Goal: Task Accomplishment & Management: Use online tool/utility

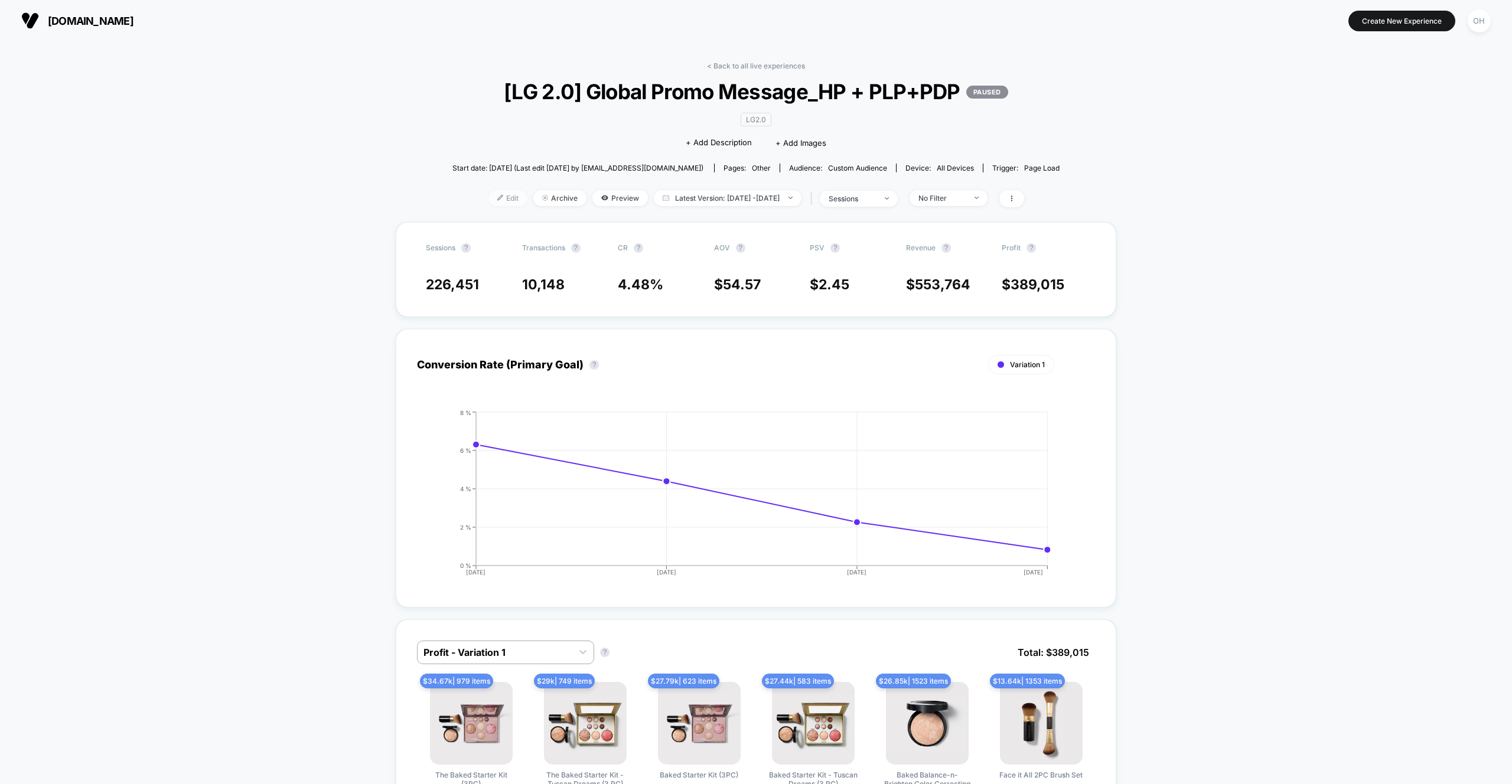
click at [488, 193] on span "Edit" at bounding box center [508, 199] width 39 height 16
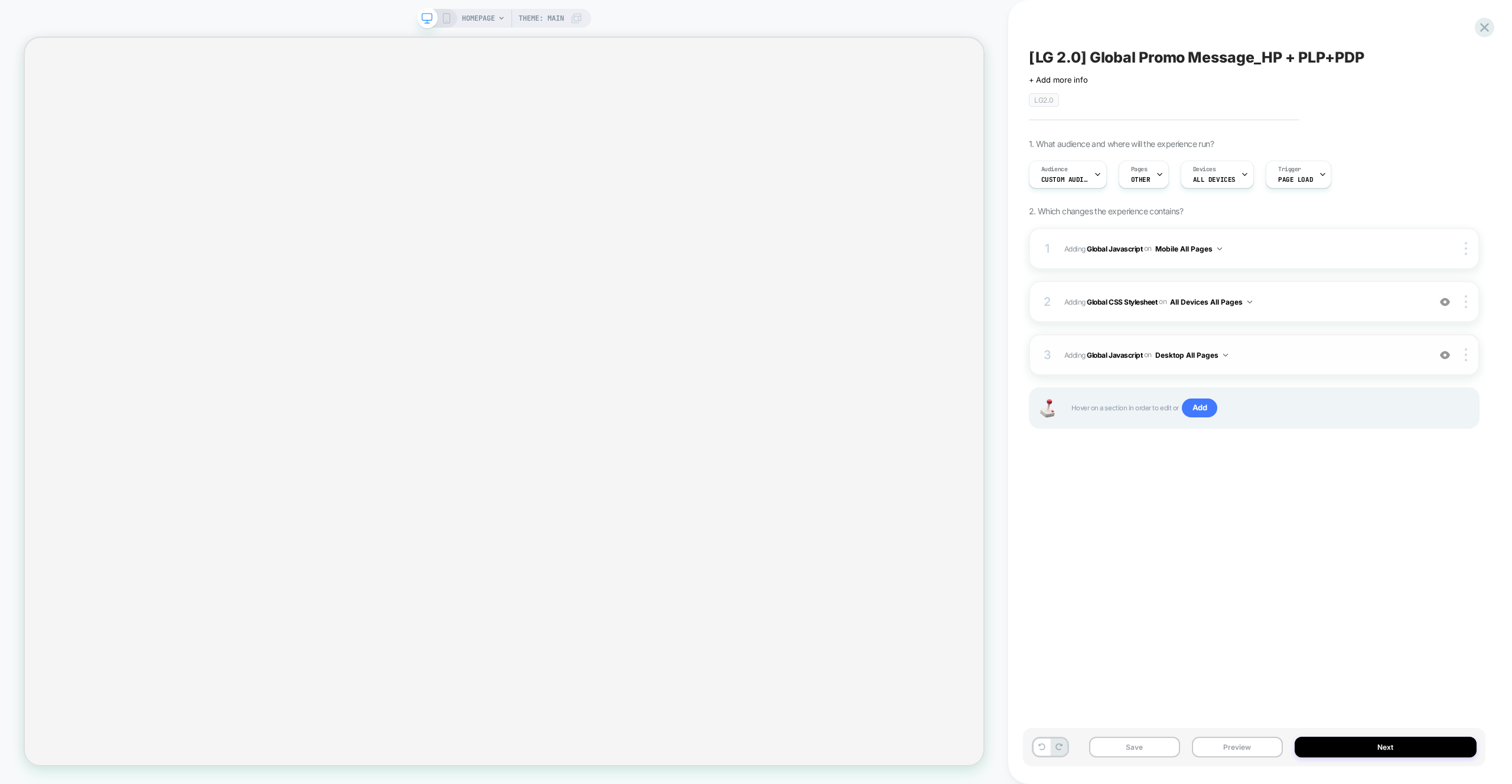
click at [1316, 356] on span "Adding Global Javascript on Desktop All Pages" at bounding box center [1244, 355] width 359 height 15
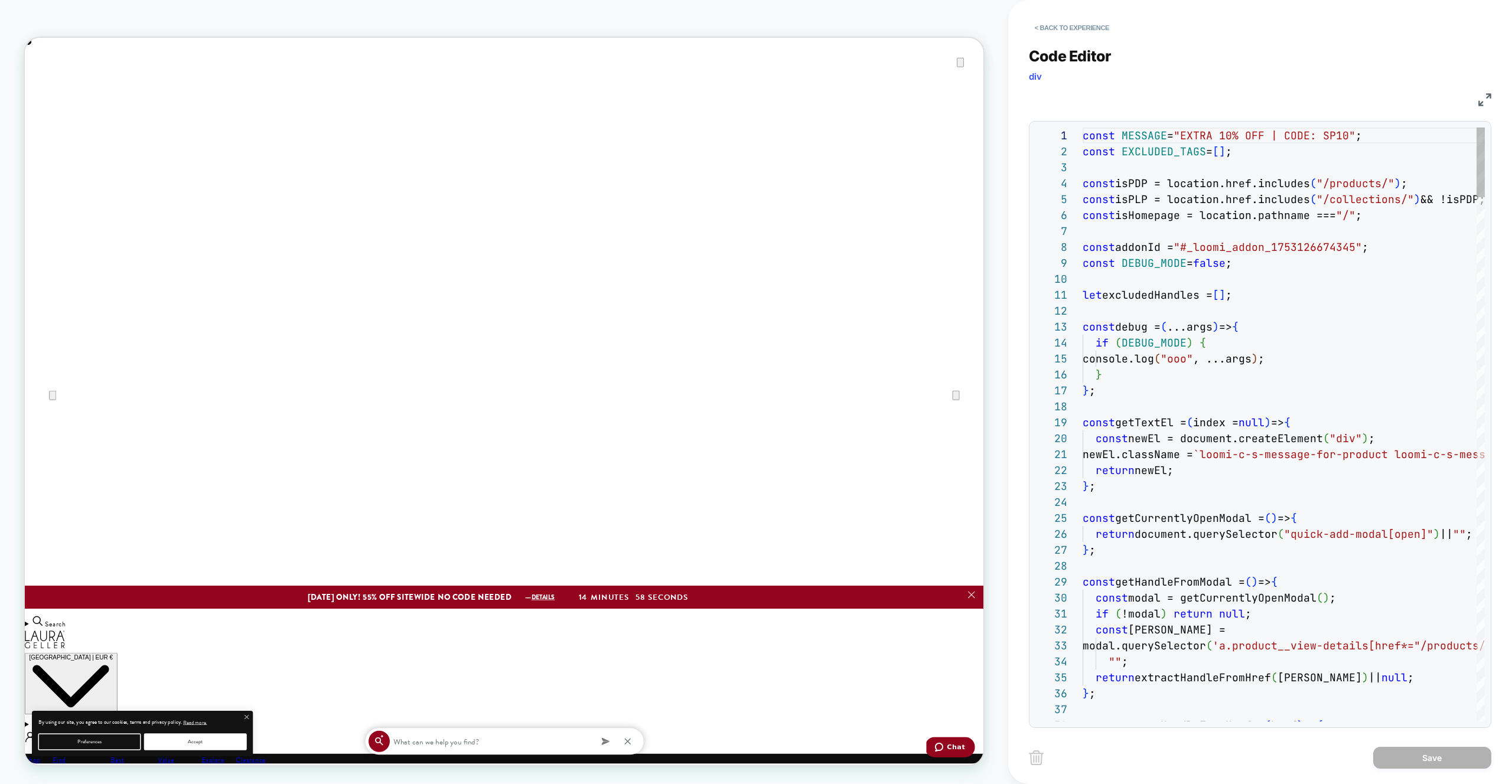
scroll to position [159, 0]
click at [1058, 30] on button "< Back to experience" at bounding box center [1072, 28] width 86 height 19
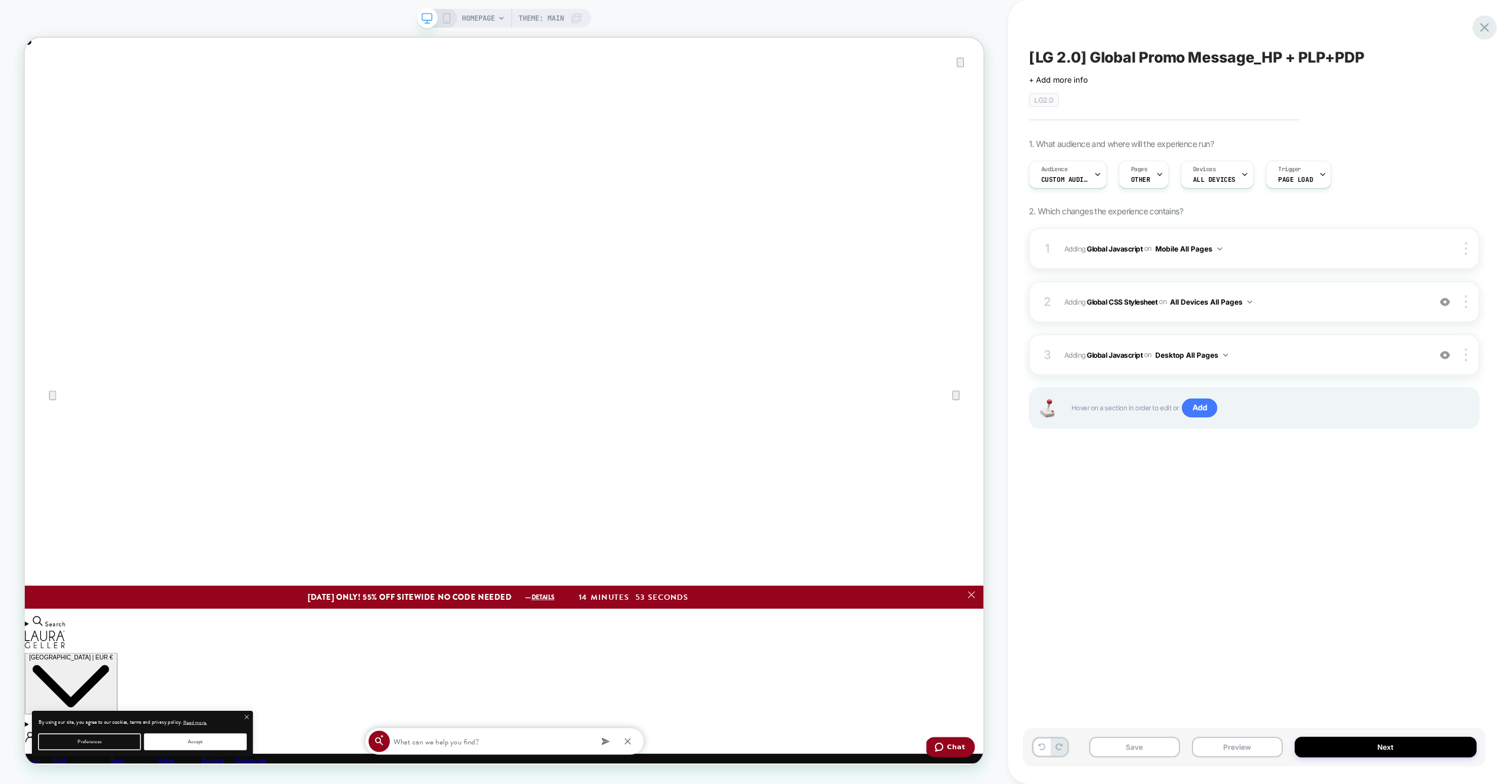
scroll to position [0, 0]
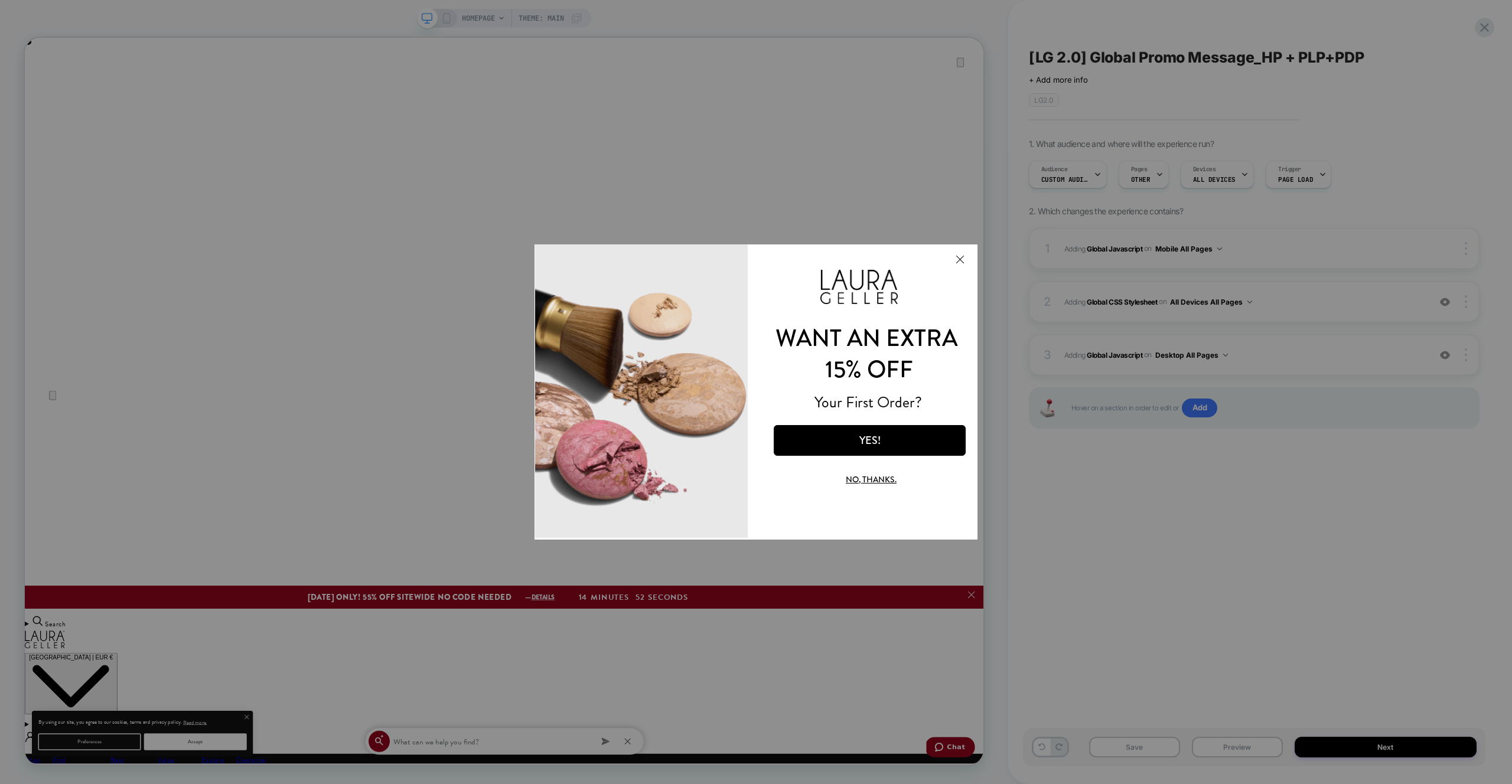
drag, startPoint x: 970, startPoint y: 253, endPoint x: 977, endPoint y: 252, distance: 7.1
click at [970, 254] on button "Close Modal" at bounding box center [960, 259] width 32 height 28
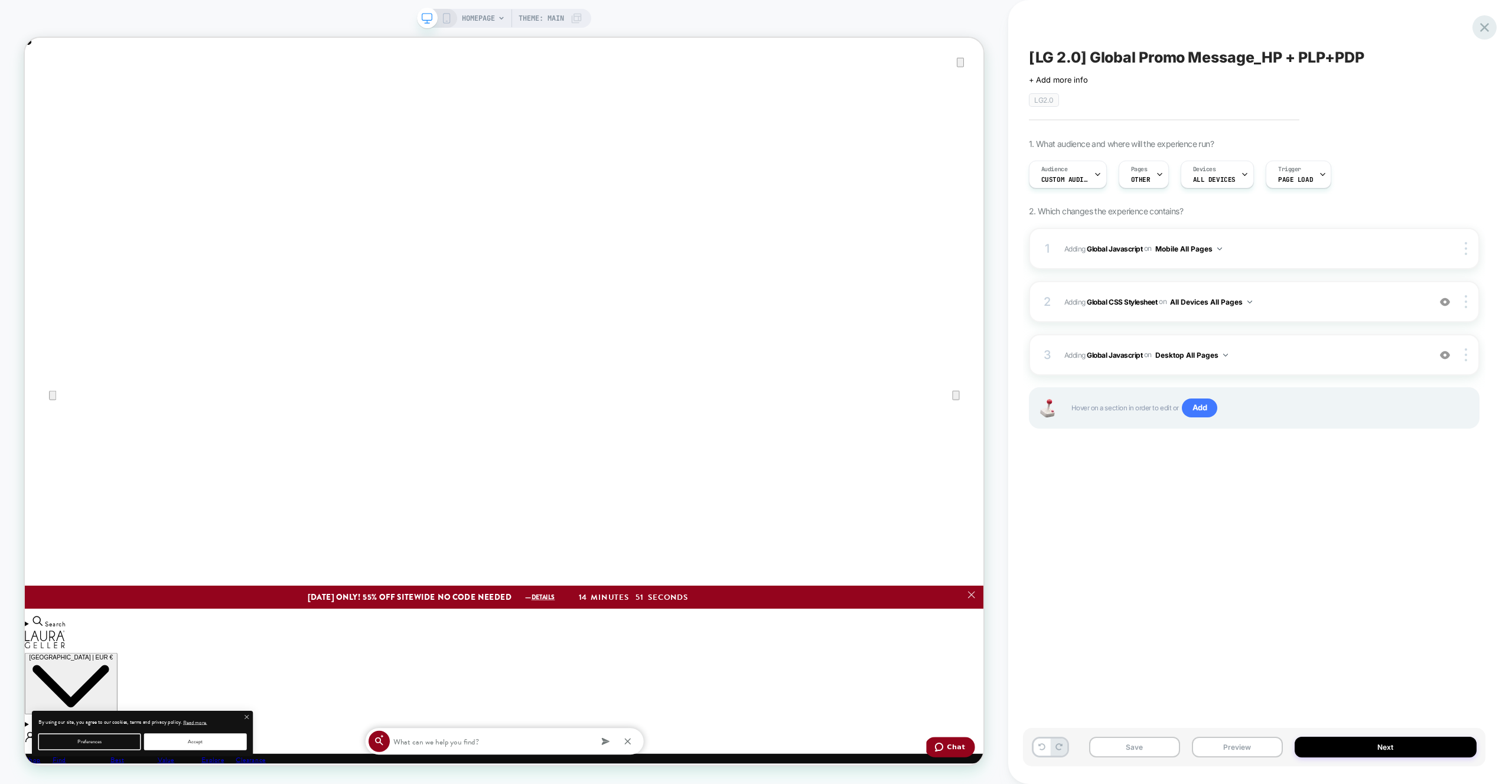
click at [0, 0] on icon at bounding box center [0, 0] width 0 height 0
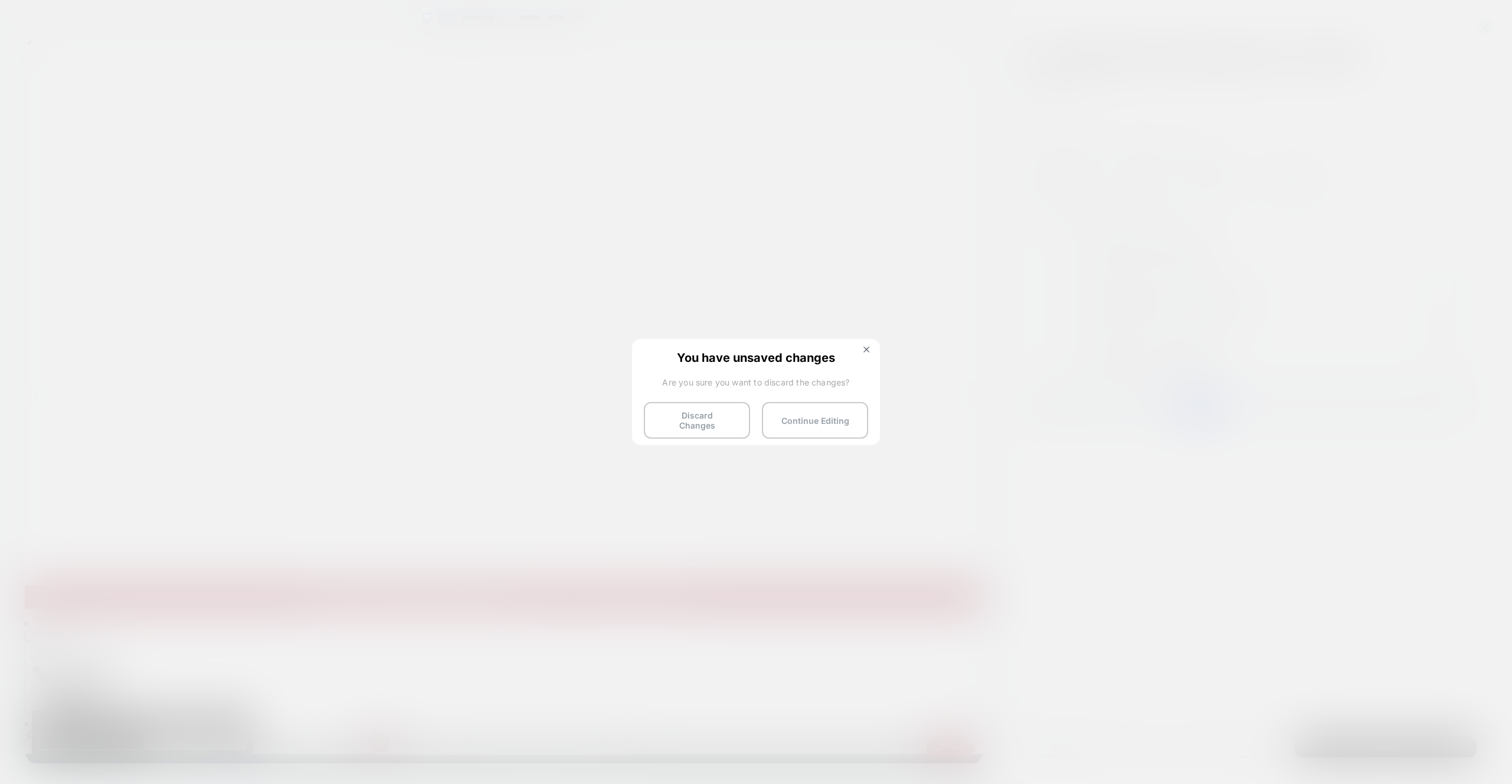
click at [687, 400] on div "You have unsaved changes Are you sure you want to discard the changes? Discard …" at bounding box center [756, 391] width 248 height 104
click at [0, 0] on button "Discard Changes" at bounding box center [0, 0] width 0 height 0
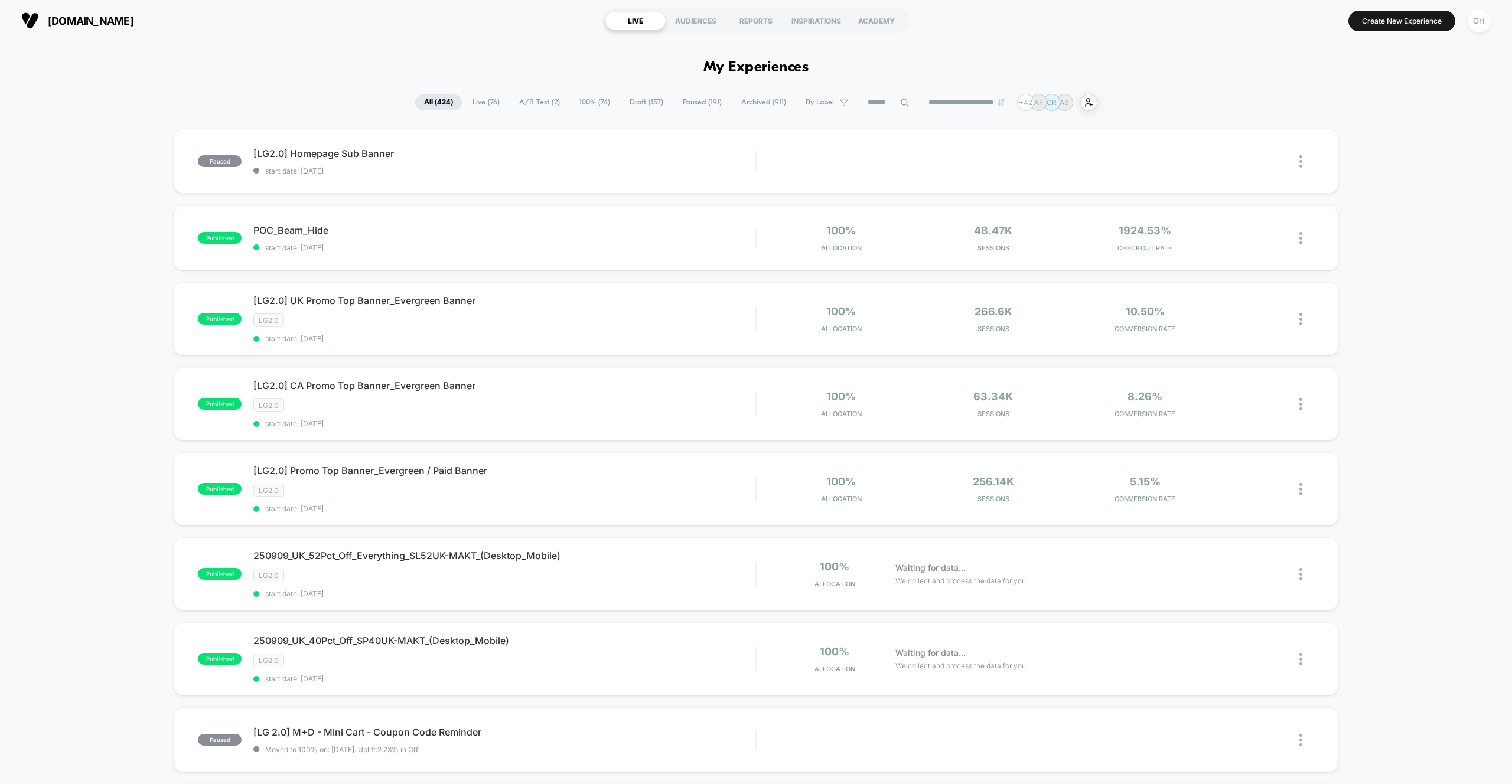
click at [875, 102] on input at bounding box center [889, 102] width 59 height 14
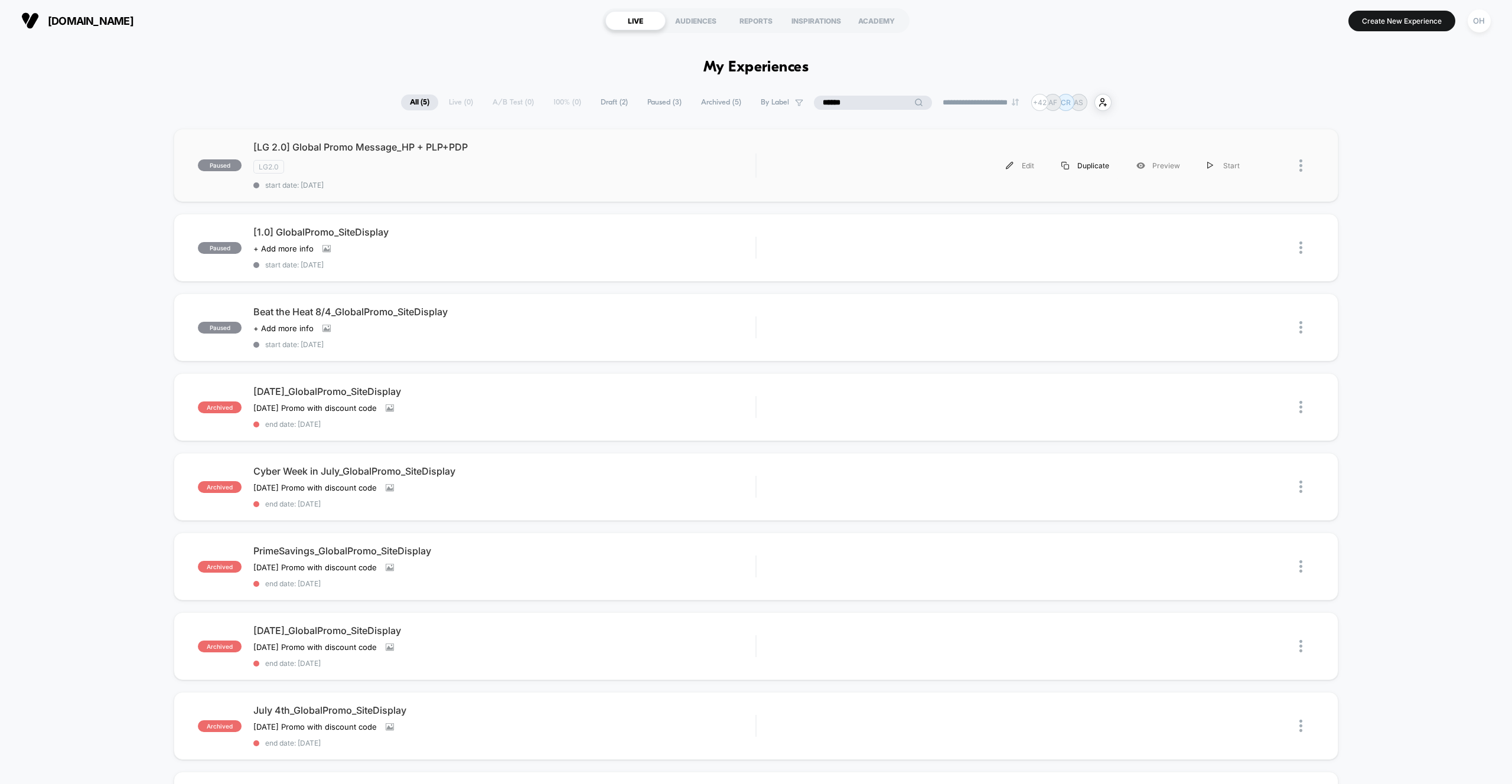
type input "******"
click at [1092, 170] on div "Duplicate" at bounding box center [1085, 166] width 75 height 27
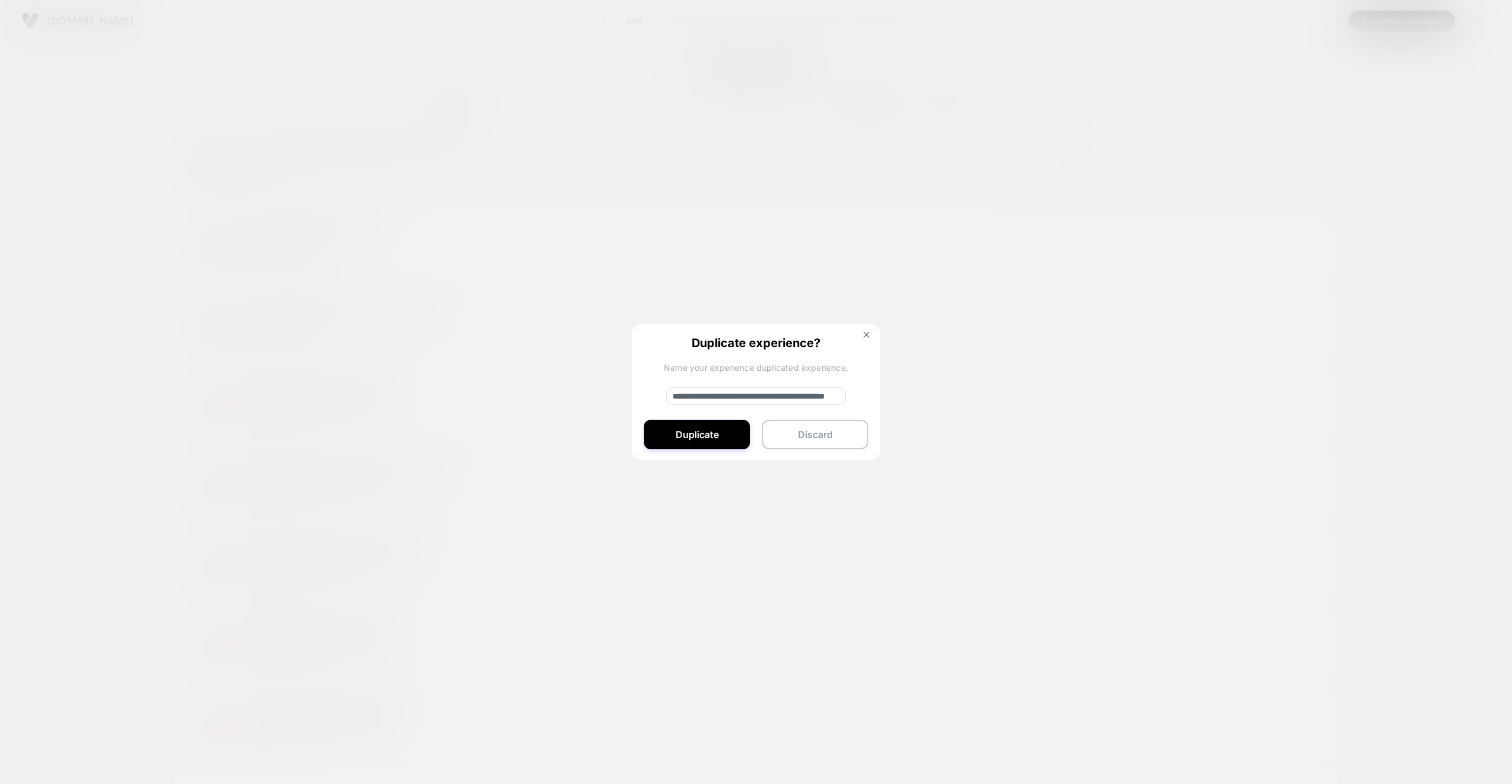
click at [738, 391] on input "**********" at bounding box center [756, 396] width 179 height 18
type input "**********"
click at [695, 435] on button "Duplicate" at bounding box center [697, 435] width 106 height 30
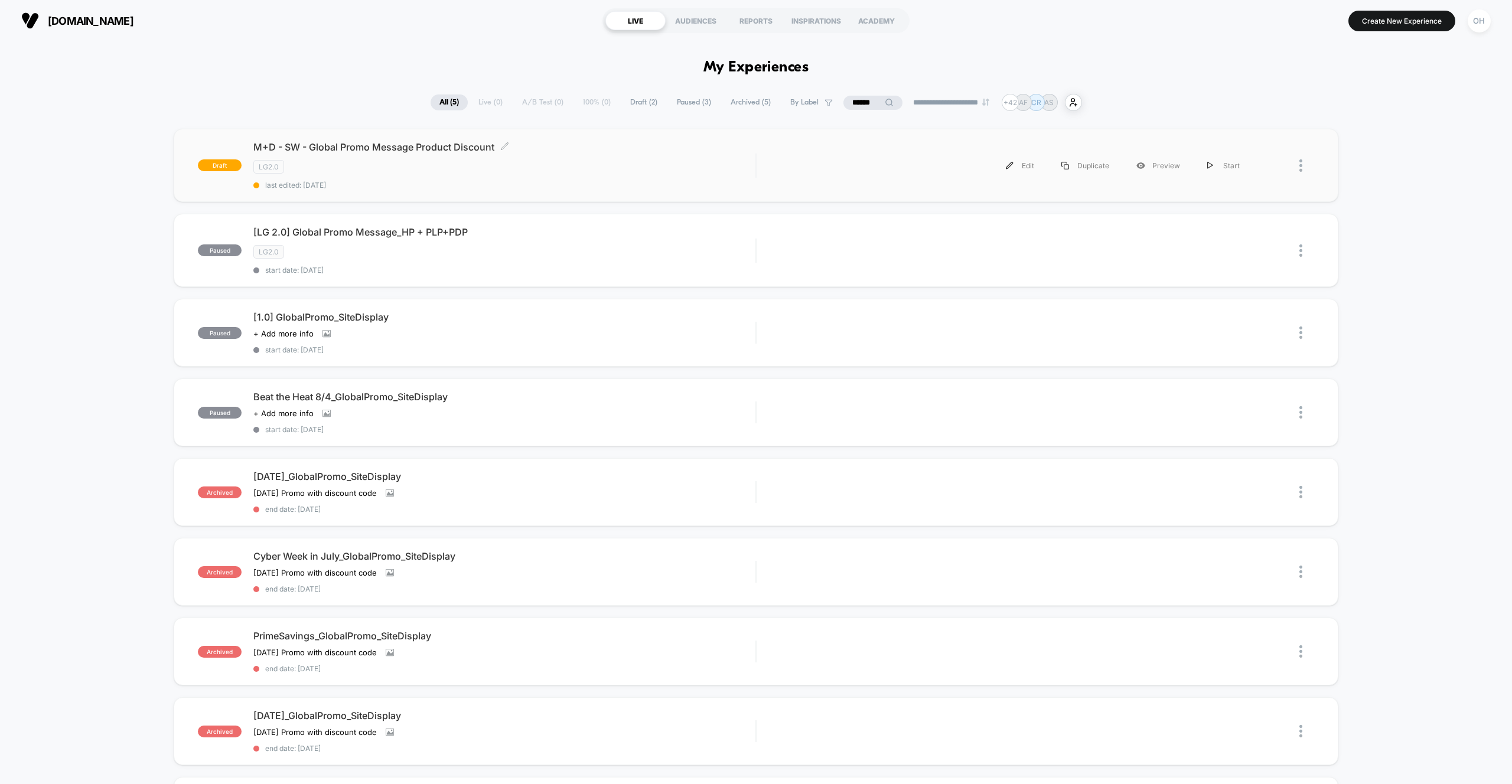
click at [643, 179] on div "M+D - SW - Global Promo Message Product Discount Click to edit experience detai…" at bounding box center [504, 165] width 502 height 48
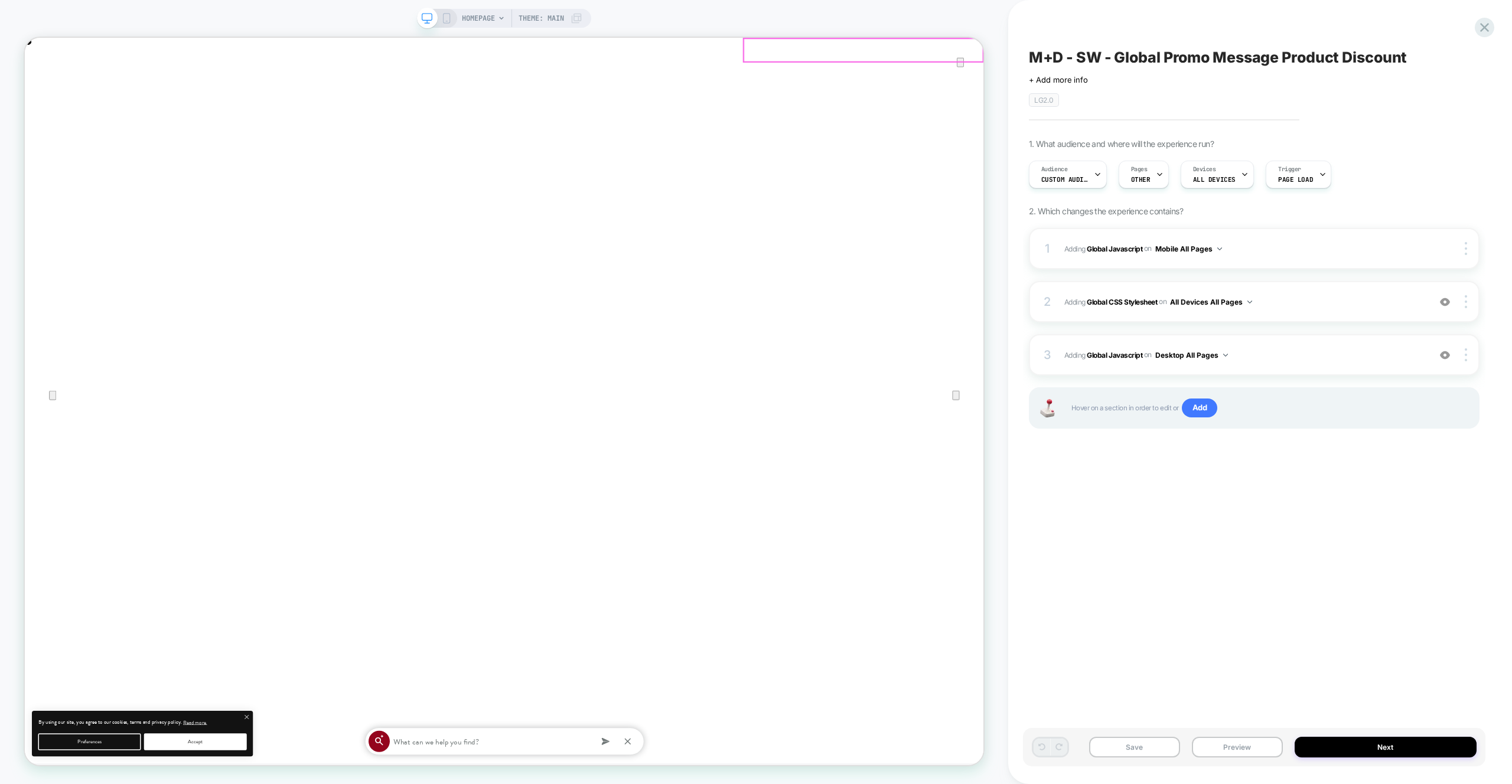
click at [44, 90] on icon "Close" at bounding box center [36, 97] width 14 height 14
click at [1027, 30] on div "M+D - SW - Global Promo Message Product Discount Click to edit experience detai…" at bounding box center [1254, 392] width 462 height 761
click at [0, 0] on div "3 Adding Global Javascript on Desktop All Pages Add Before Add After Copy to Mo…" at bounding box center [0, 0] width 0 height 0
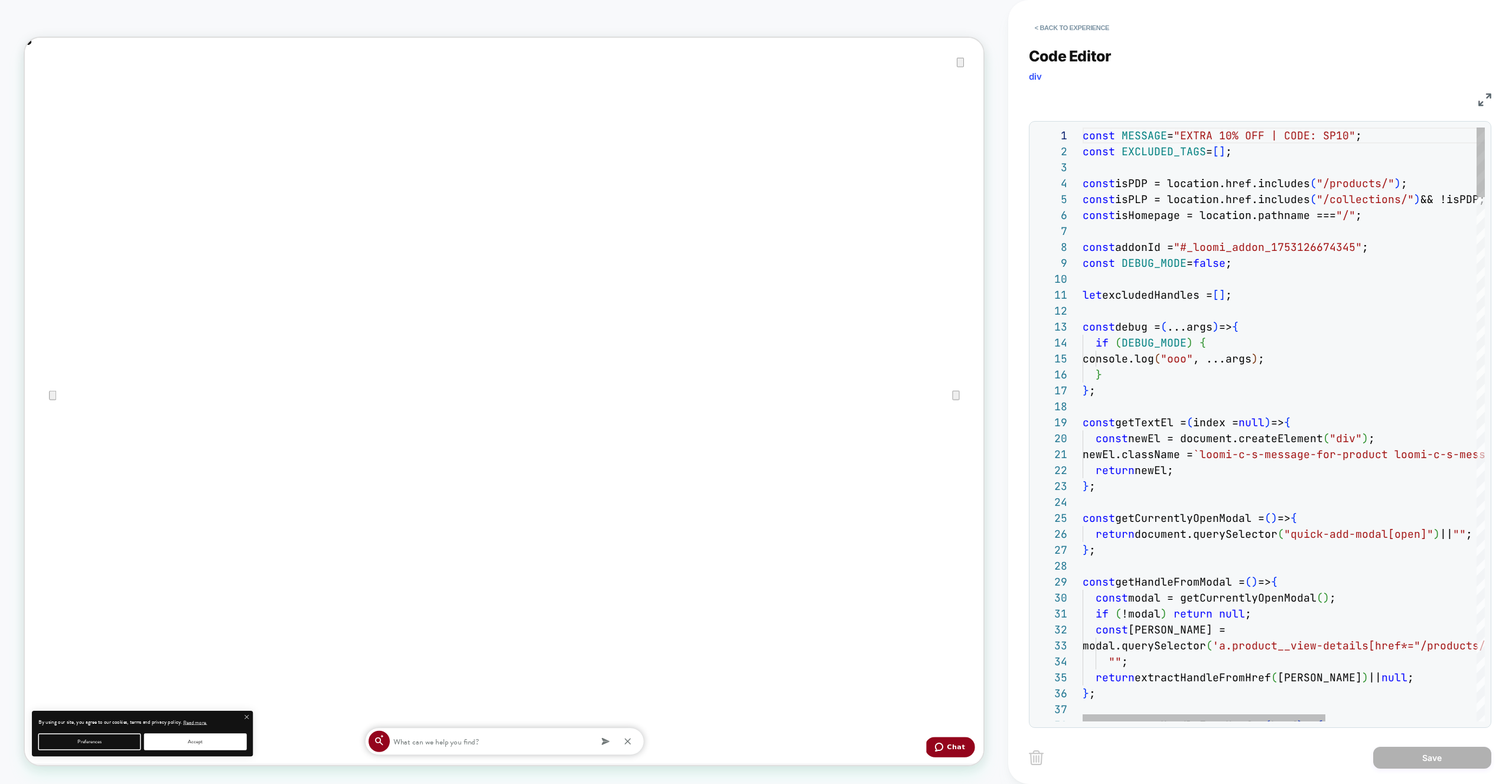
click at [0, 0] on div "const MESSAGE = "EXTRA 10% OFF | CODE: SP10" ; const EXCLUDED_TAGS = [ ] ; cons…" at bounding box center [0, 0] width 0 height 0
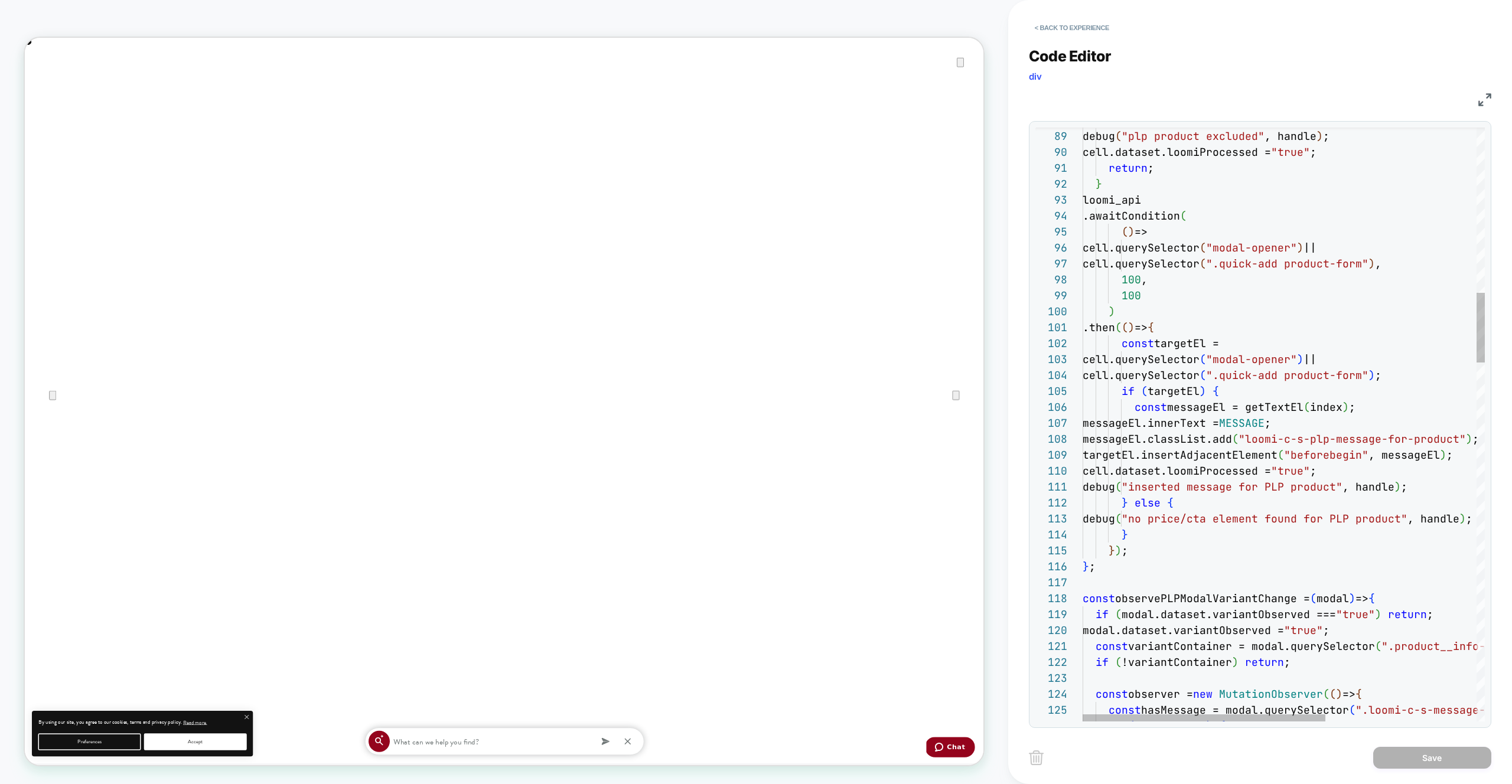
click at [0, 0] on div "} ; const observePLPModalVariantChange = ( modal ) => { if ( modal.dataset.vari…" at bounding box center [0, 0] width 0 height 0
type textarea "**********"
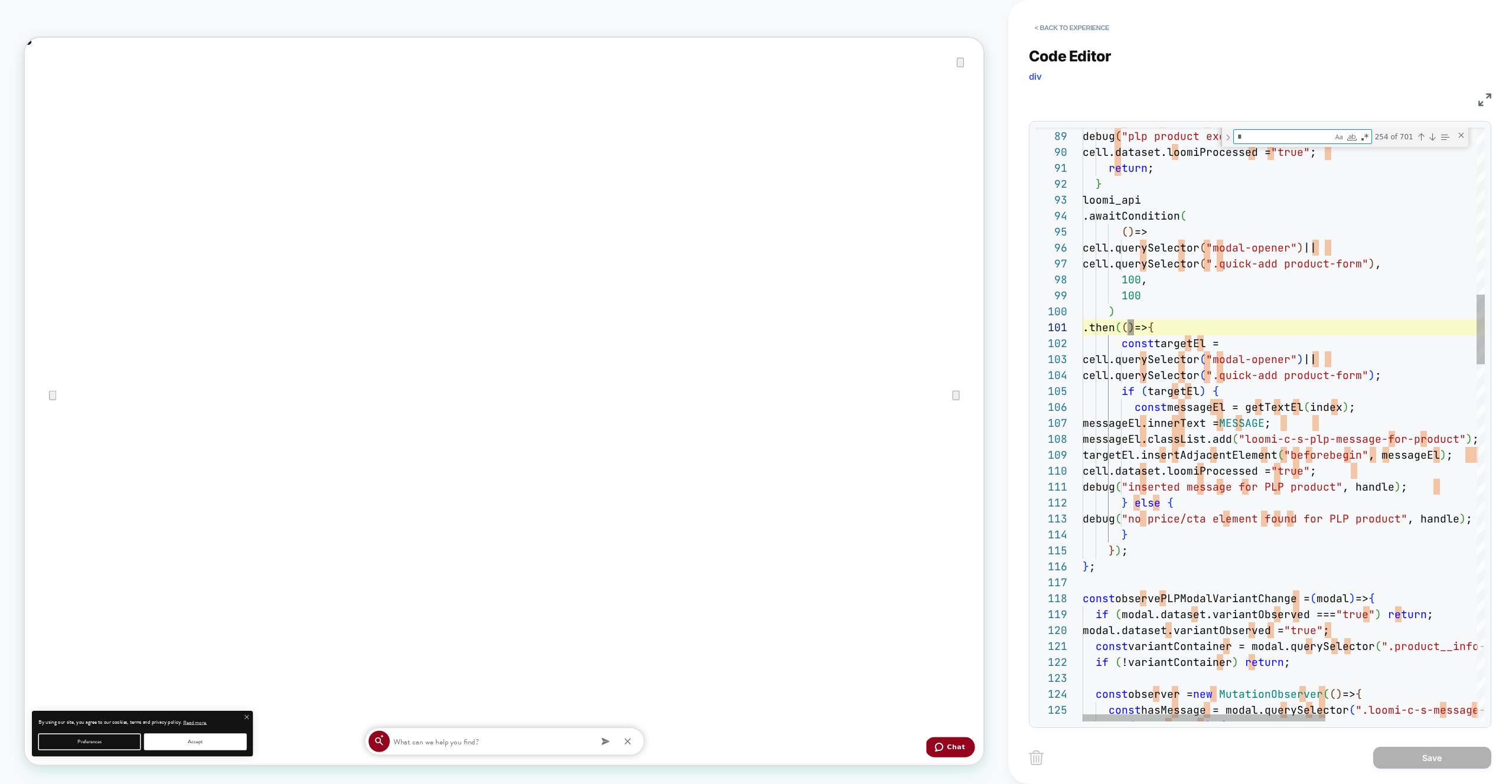
type textarea "**"
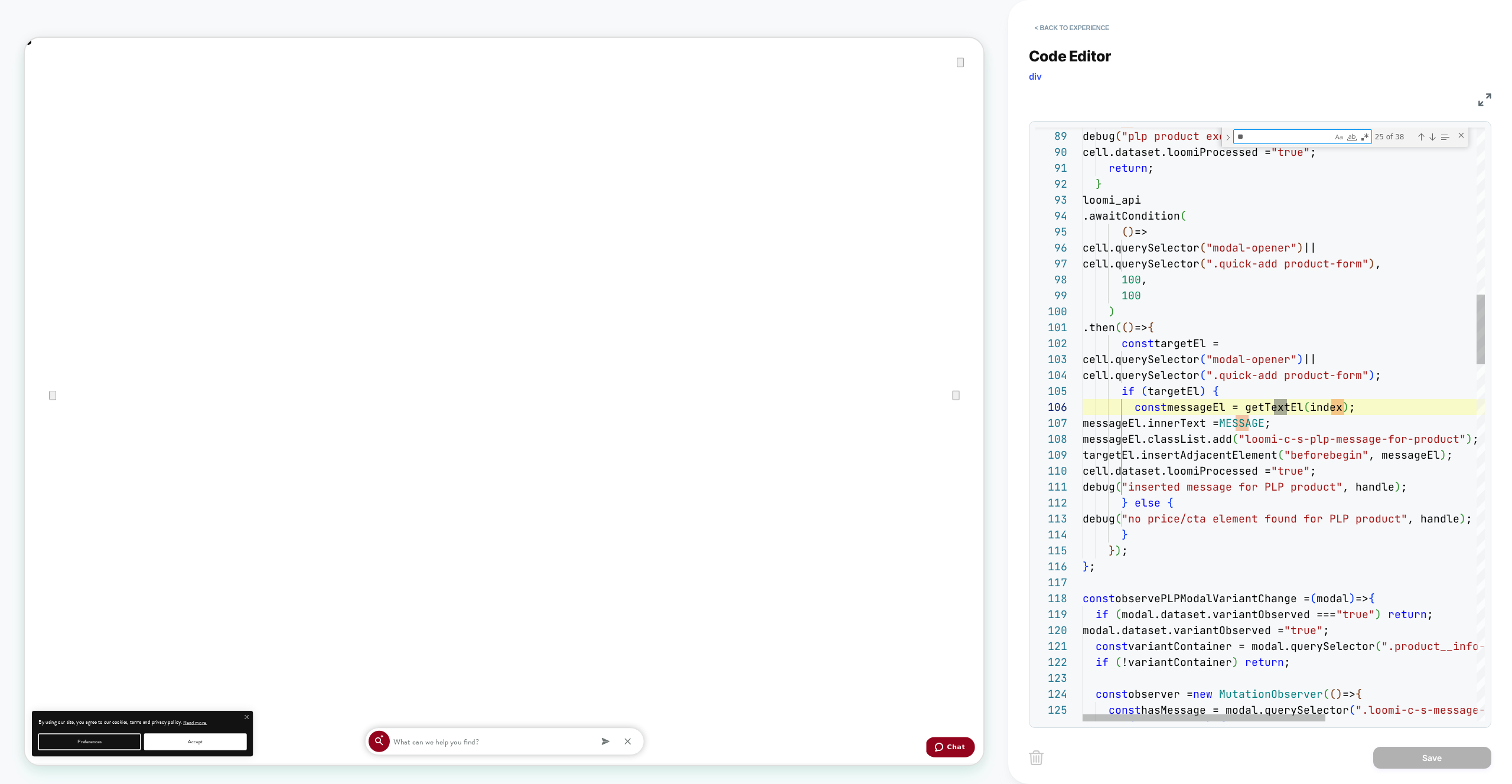
type textarea "**********"
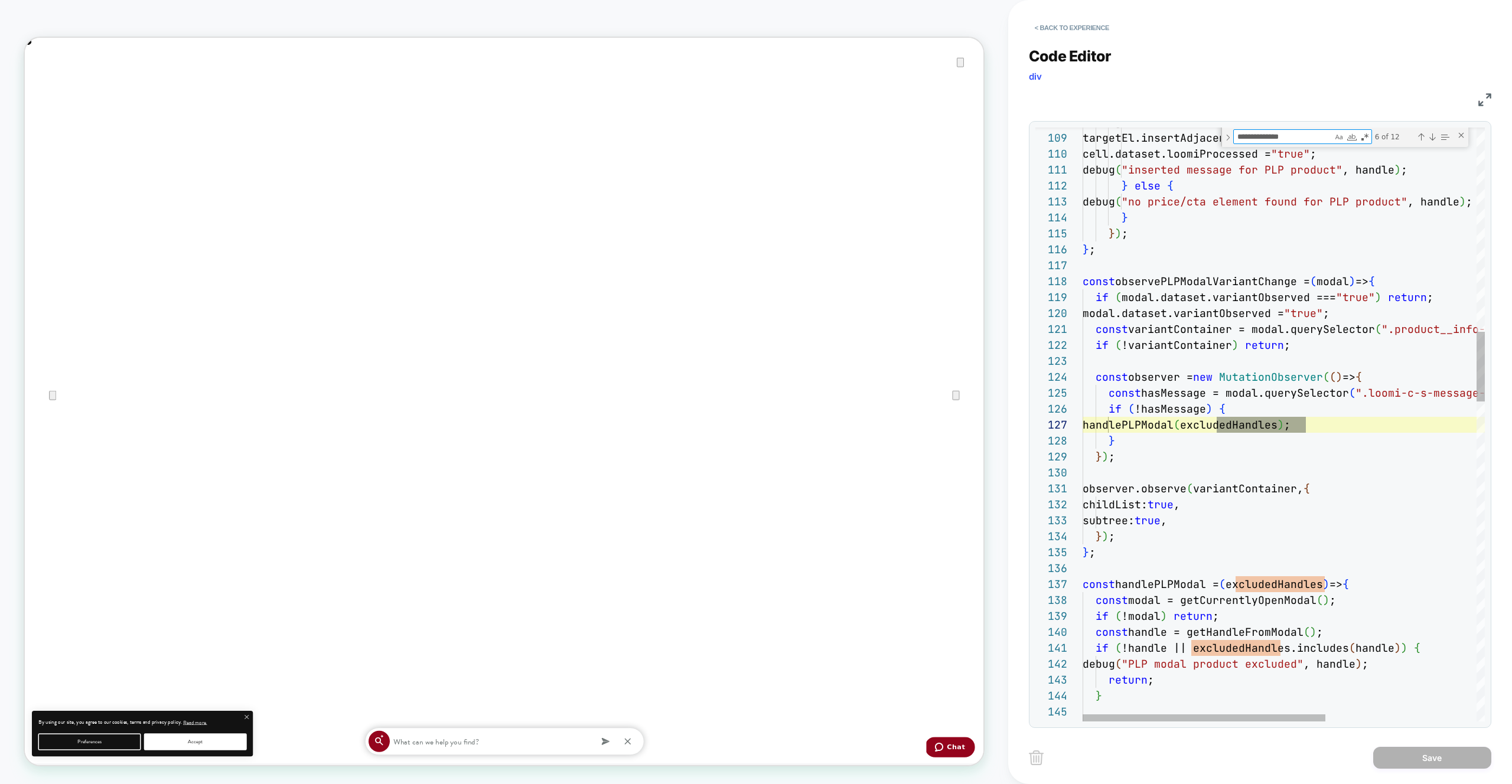
type textarea "**********"
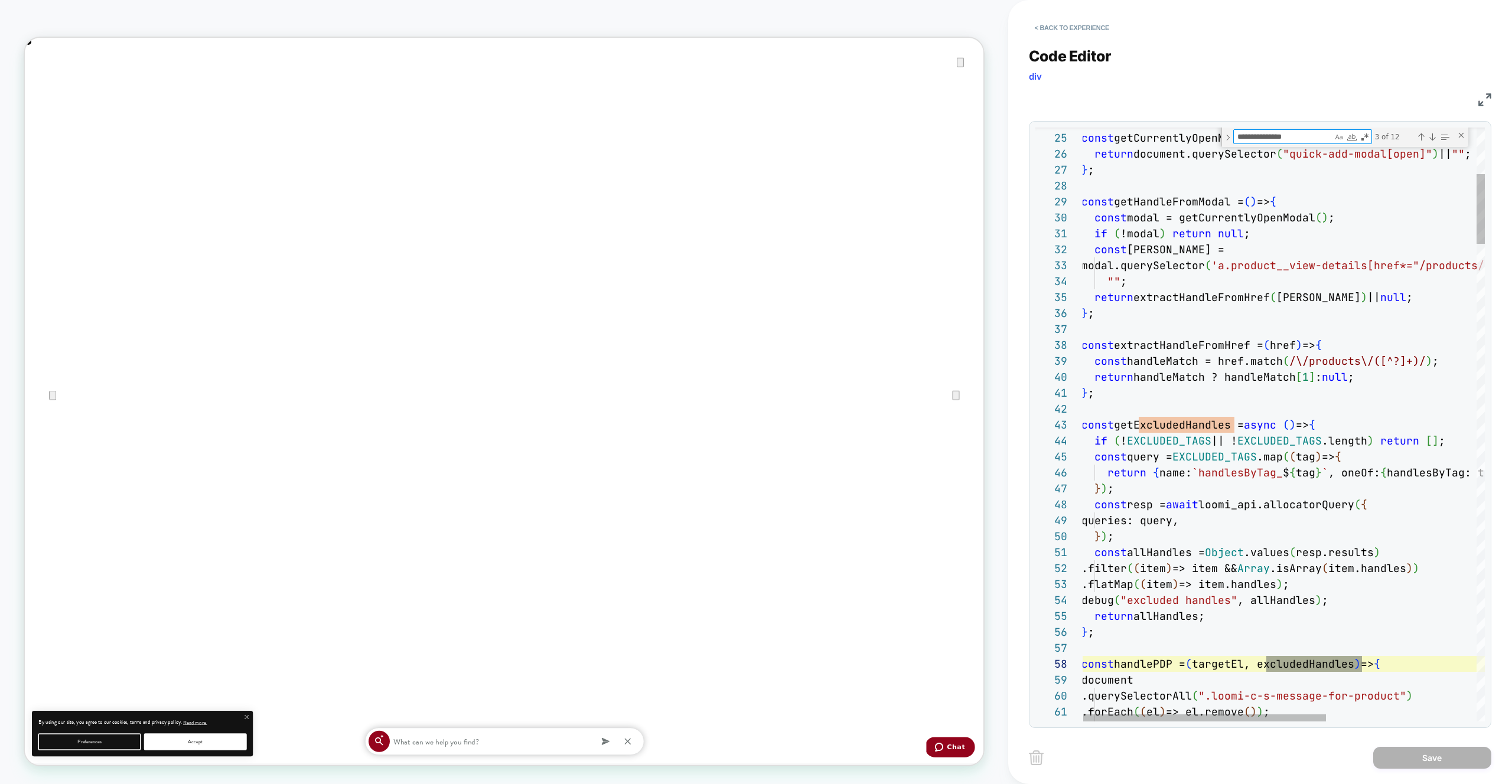
scroll to position [159, 134]
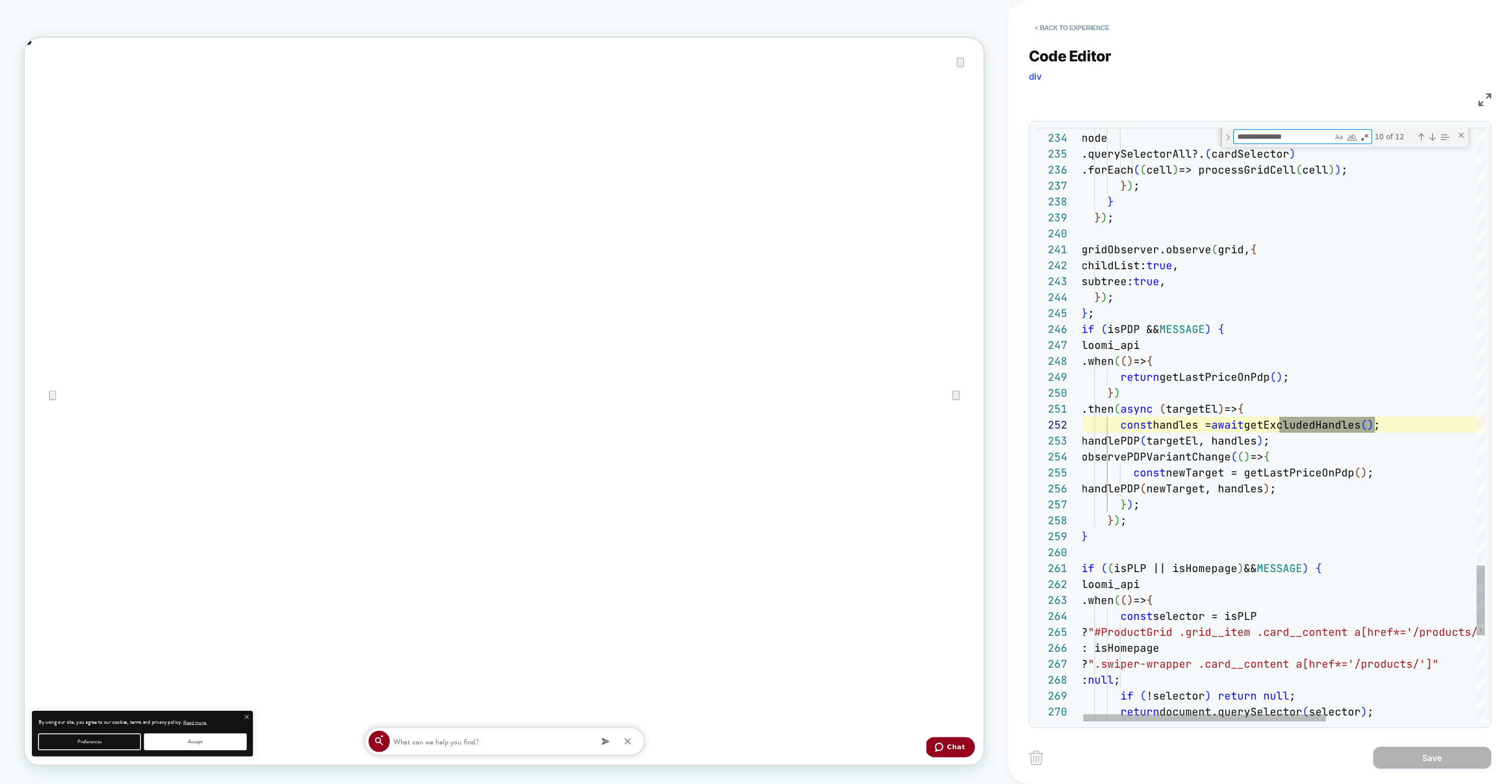
type textarea "**********"
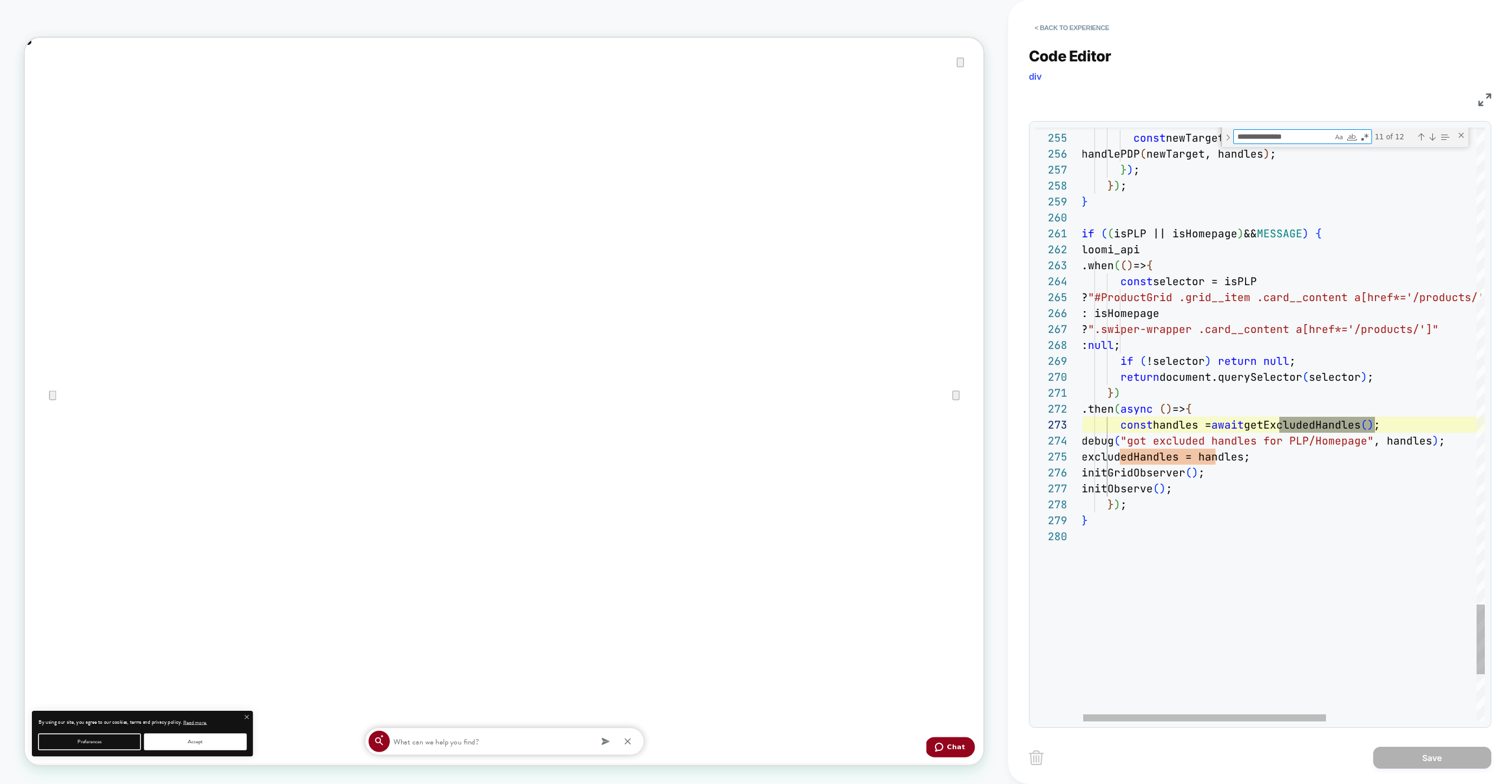
type textarea "**********"
click at [0, 0] on div "observePDPVariantChange ( ( ) => { const newTarget = getLastPriceOnPdp ( ) ; ha…" at bounding box center [0, 0] width 0 height 0
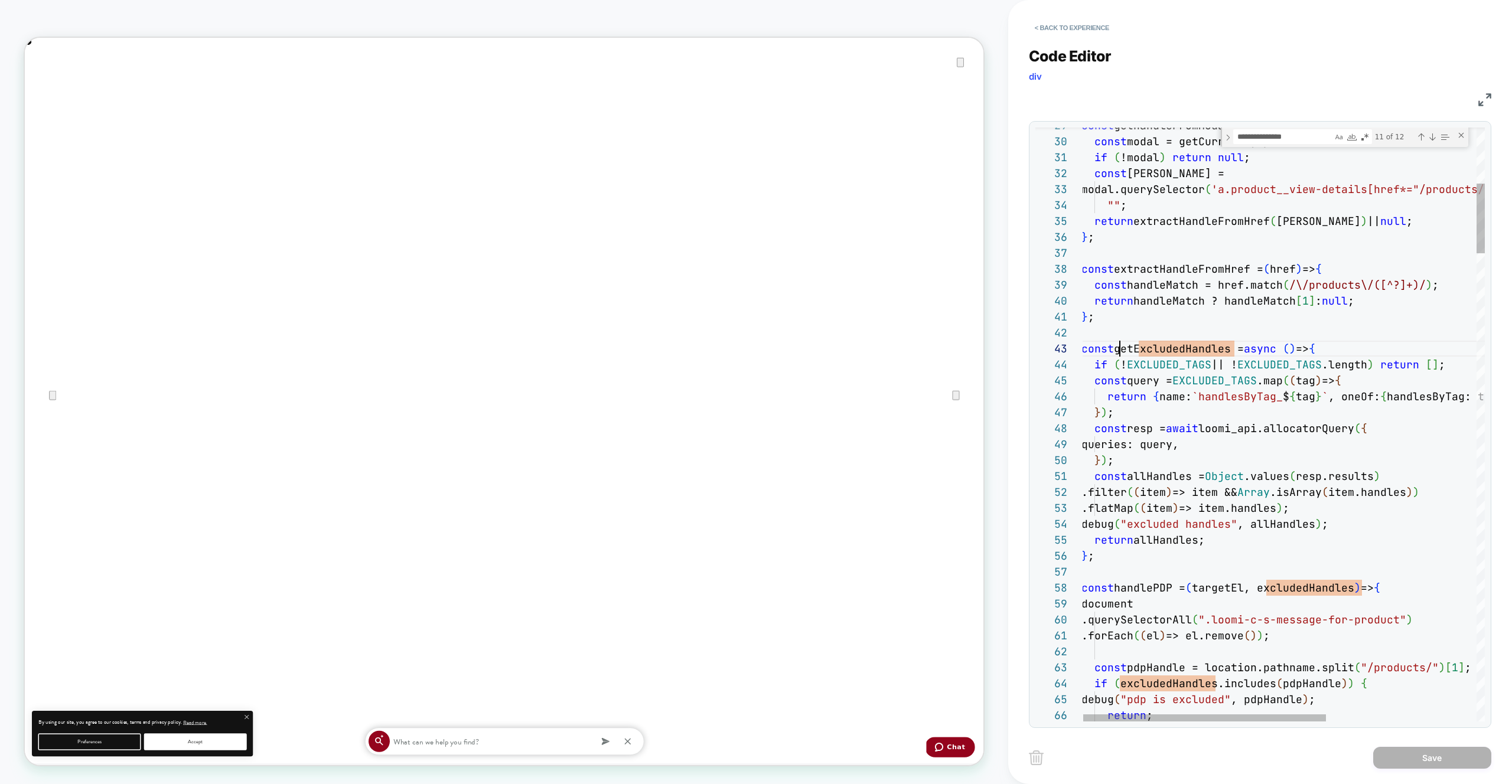
scroll to position [0, 2558]
click at [0, 0] on div "const getHandleFromModal = ( ) => { const modal = getCurrentlyOpenModal ( ) ; i…" at bounding box center [0, 0] width 0 height 0
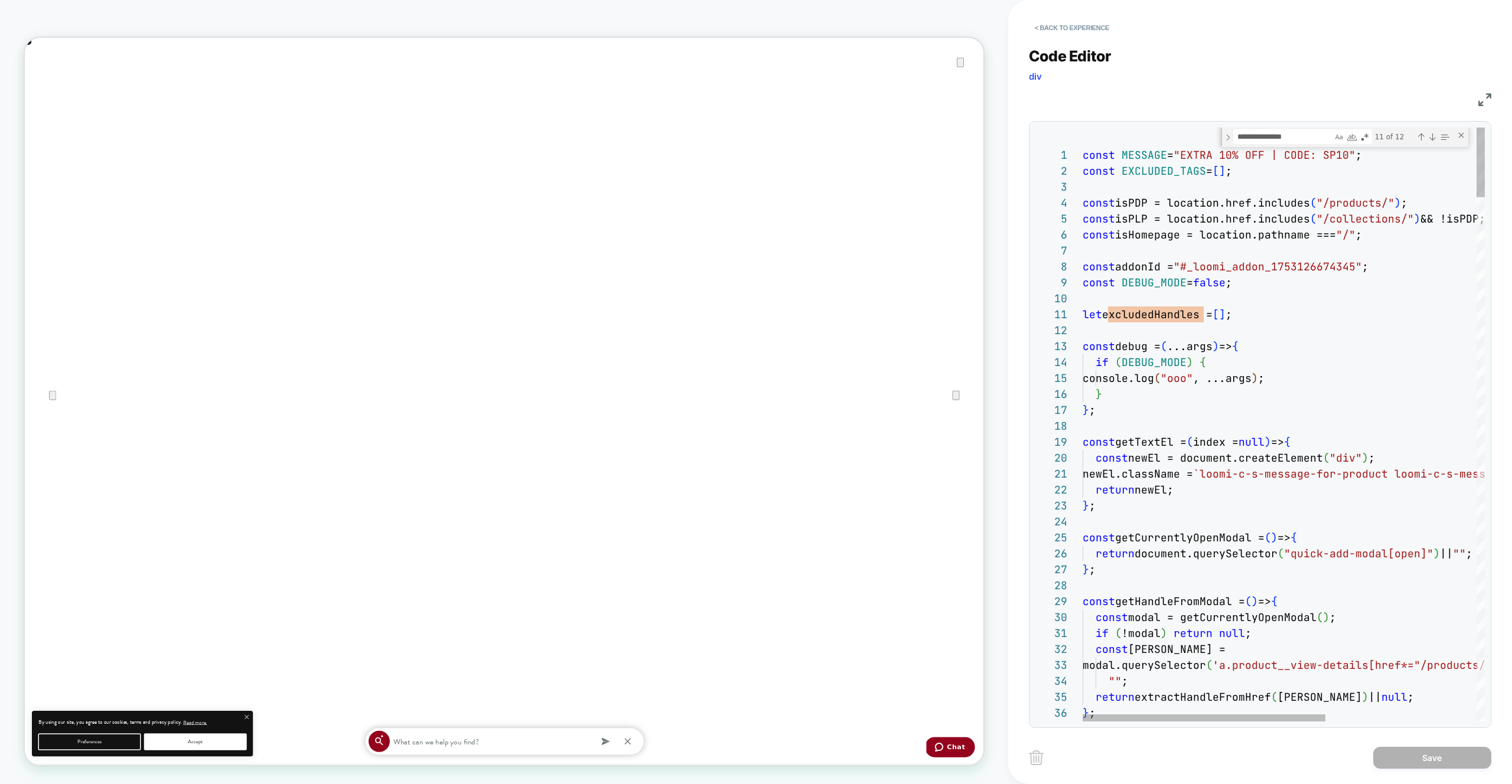
scroll to position [0, 1279]
click at [0, 0] on div "const getHandleFromModal = ( ) => { const modal = getCurrentlyOpenModal ( ) ; i…" at bounding box center [0, 0] width 0 height 0
click at [1355, 155] on span ""EXTRA 10% OFF | CODE: SP10"" at bounding box center [1264, 155] width 182 height 13
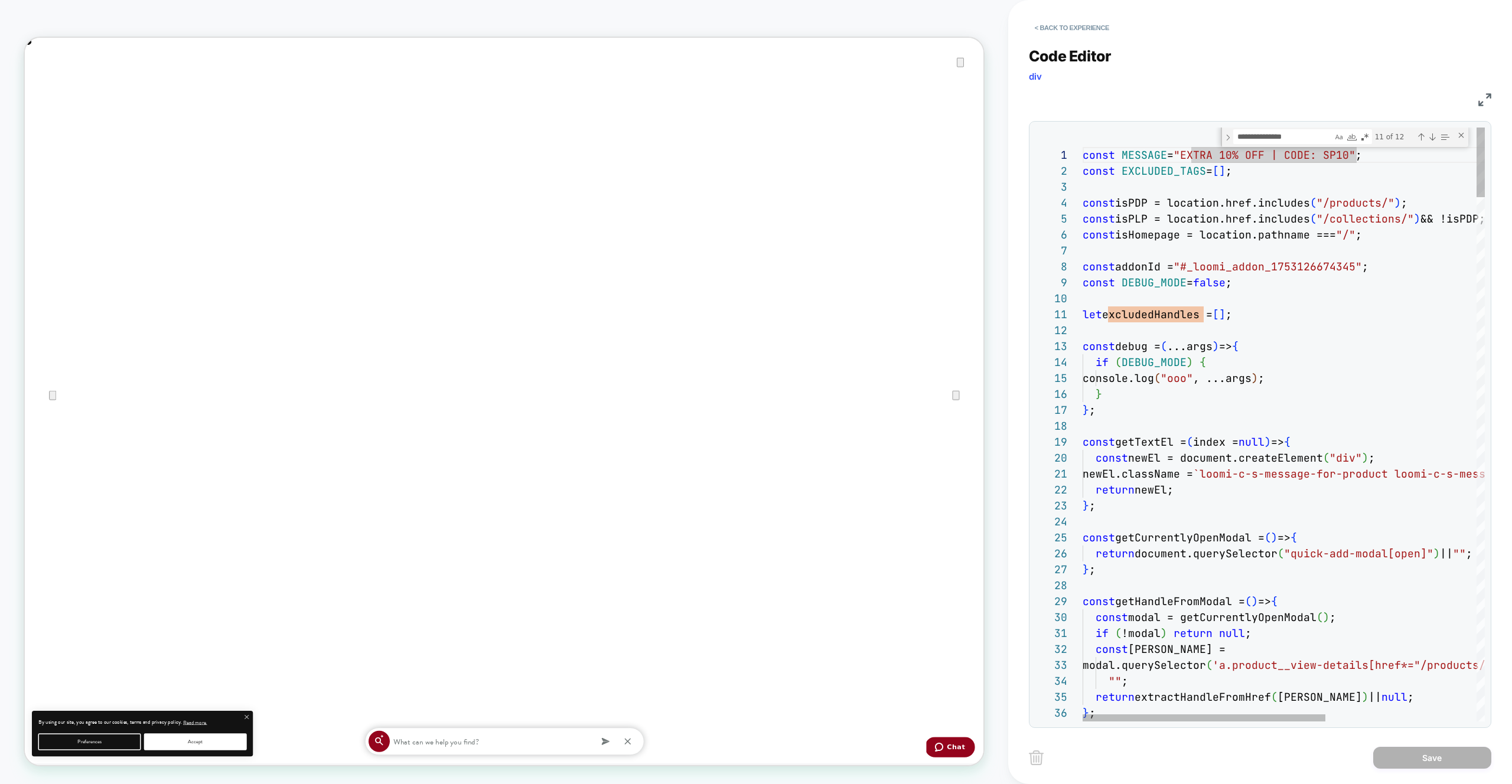
click at [0, 0] on div "const getHandleFromModal = ( ) => { const modal = getCurrentlyOpenModal ( ) ; i…" at bounding box center [0, 0] width 0 height 0
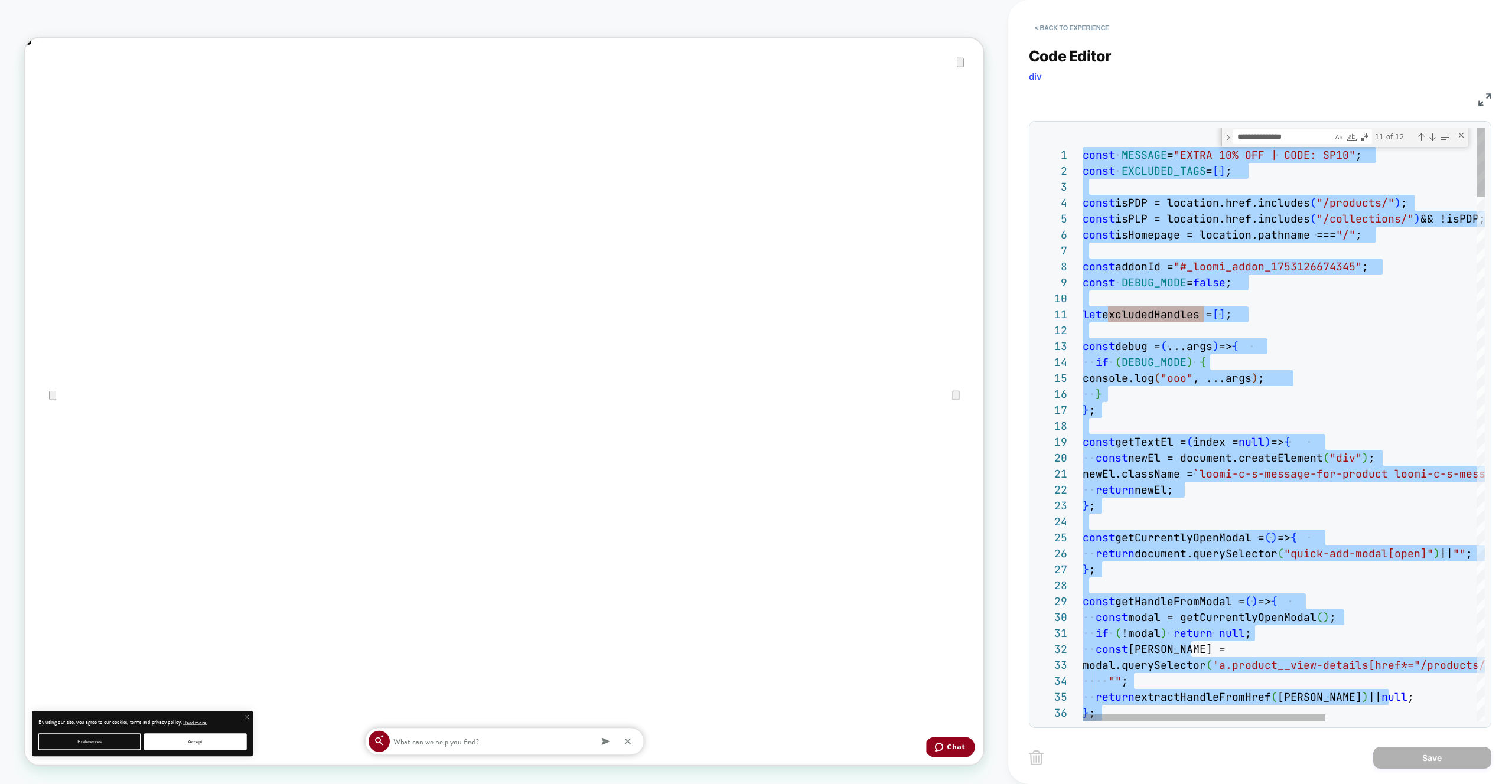
drag, startPoint x: 1200, startPoint y: 415, endPoint x: 1208, endPoint y: 423, distance: 11.3
click at [0, 0] on div "const getHandleFromModal = ( ) => { const modal = getCurrentlyOpenModal ( ) ; i…" at bounding box center [0, 0] width 0 height 0
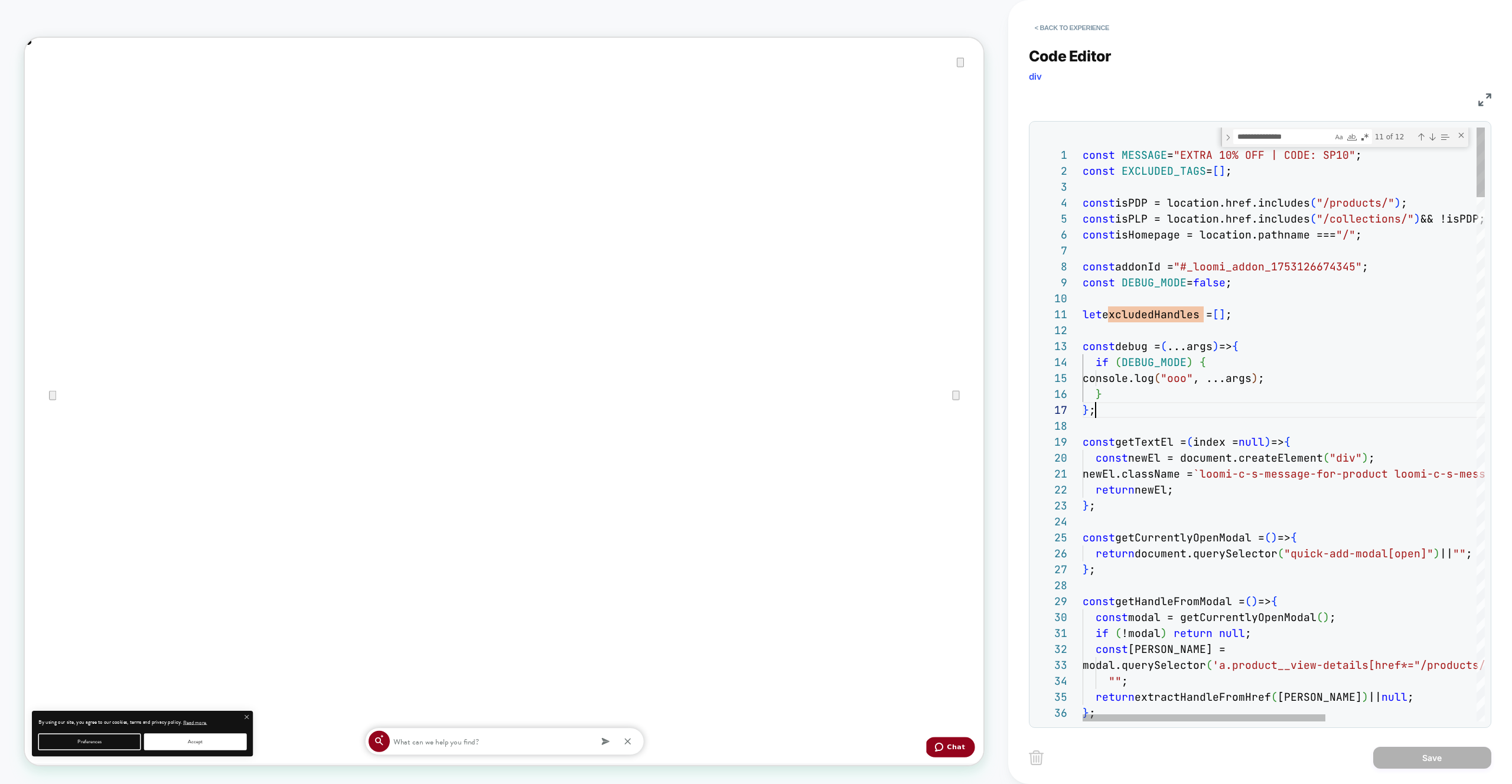
type textarea "**********"
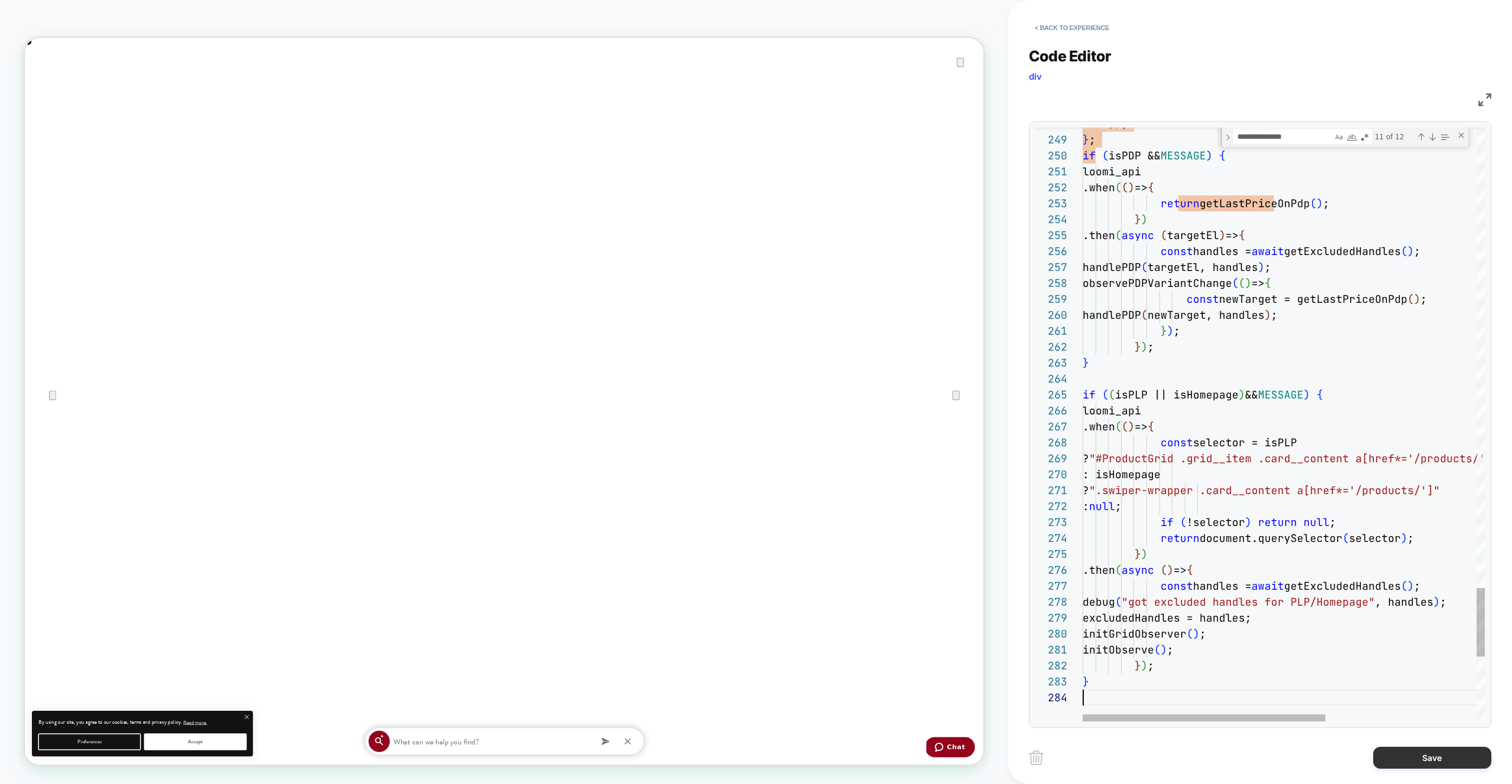
scroll to position [48, 0]
click at [1390, 765] on button "Save" at bounding box center [1432, 757] width 118 height 21
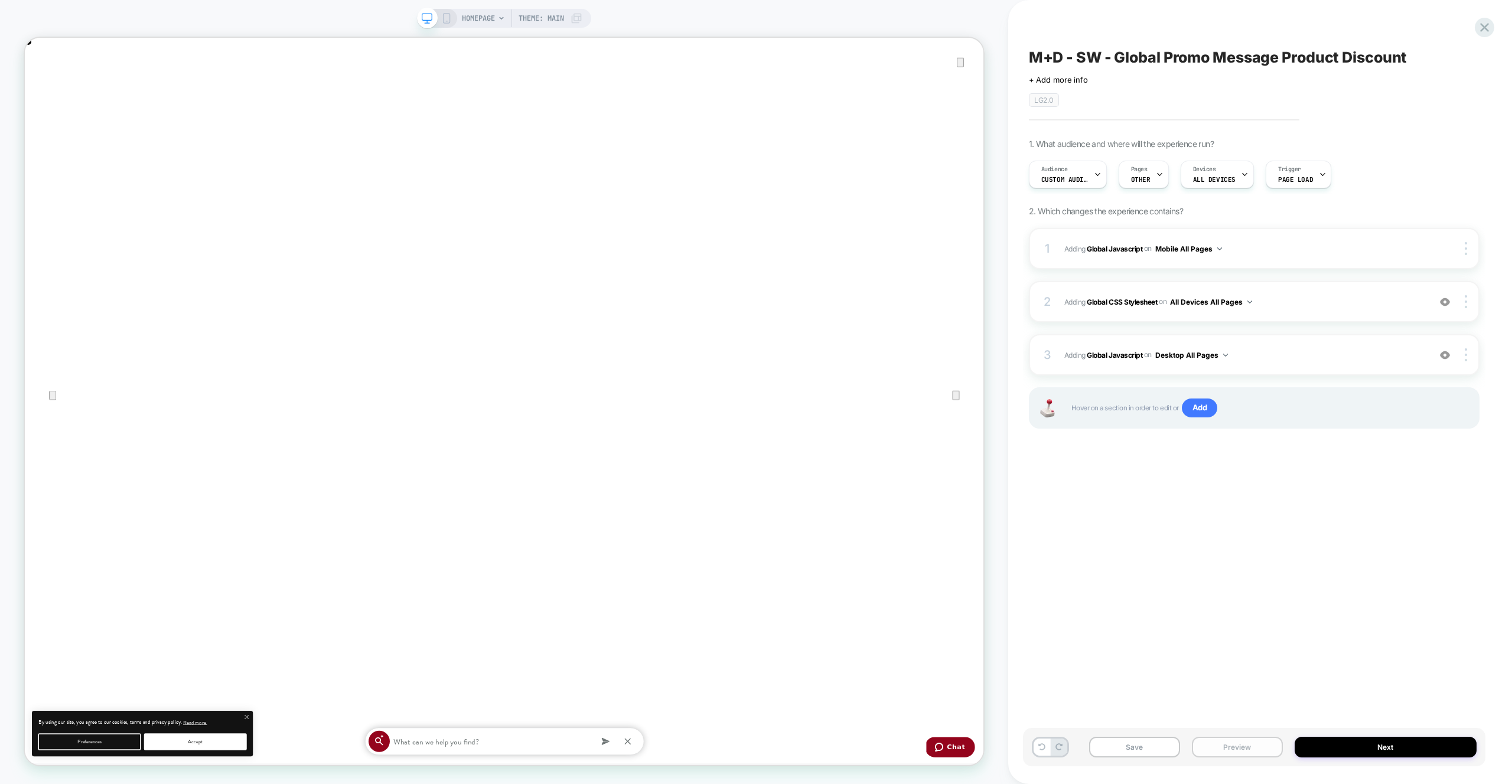
click at [0, 0] on button "Preview" at bounding box center [0, 0] width 0 height 0
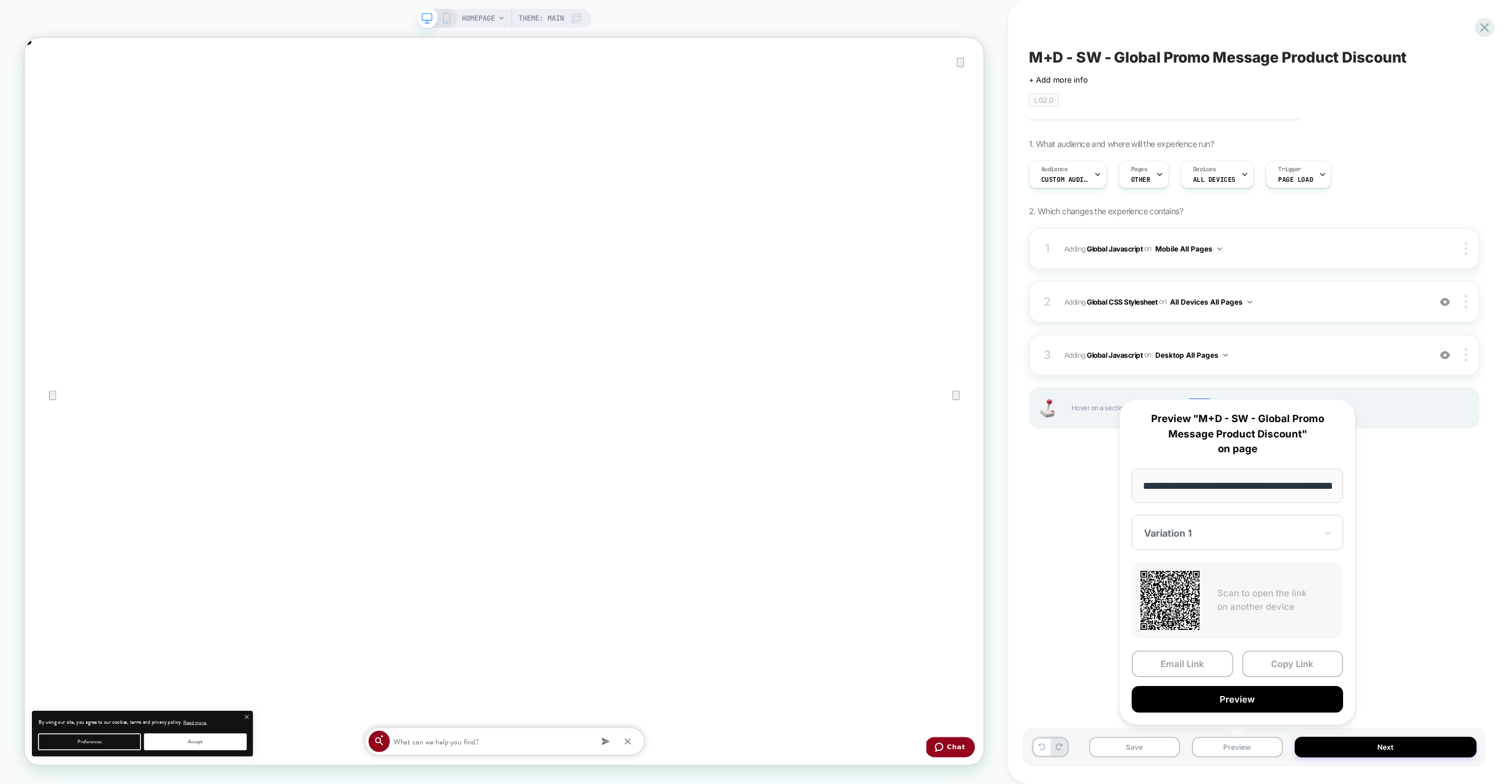
scroll to position [0, 42]
click at [1250, 705] on button "Preview" at bounding box center [1237, 700] width 211 height 27
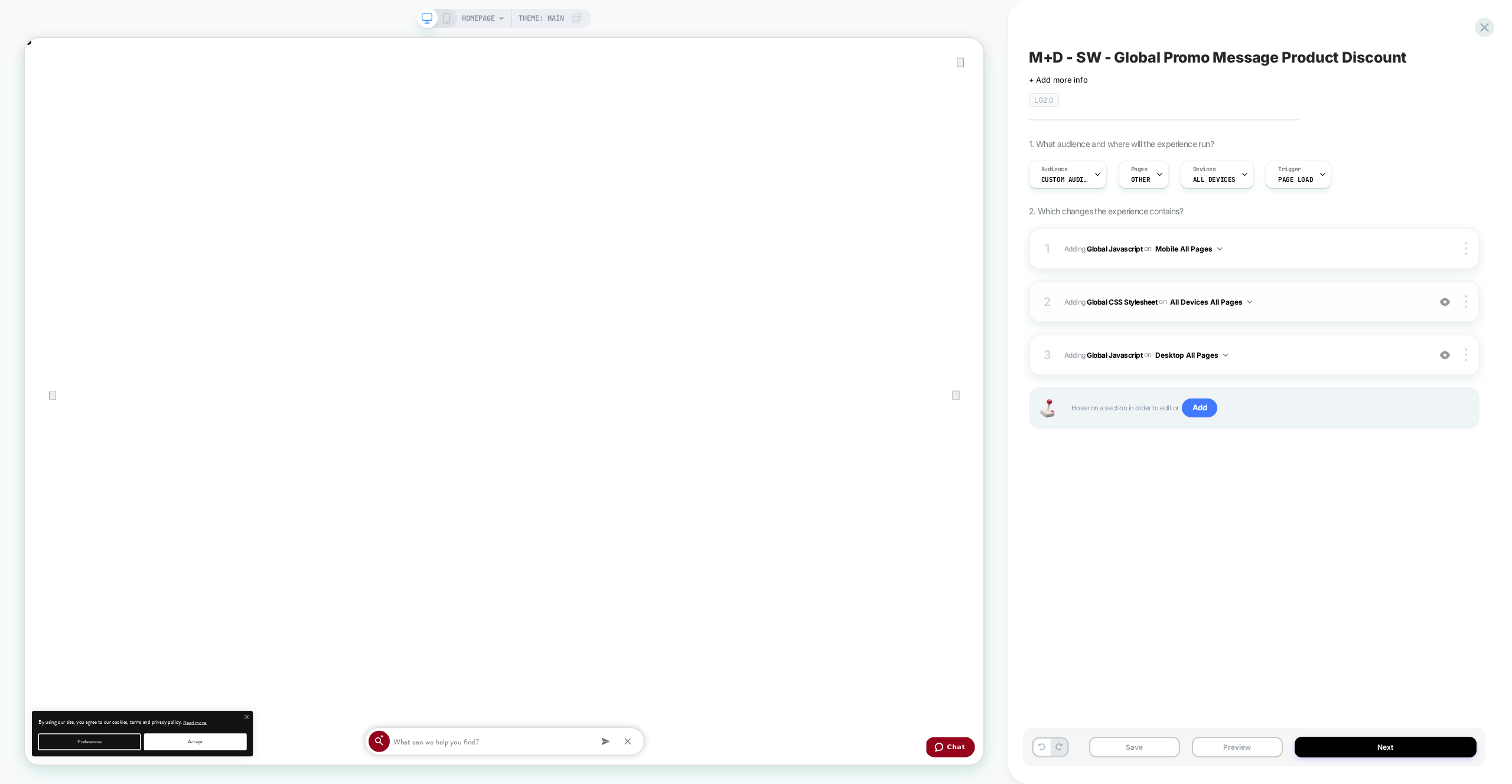
click at [0, 0] on span "Adding Global CSS Stylesheet on All Devices All Pages" at bounding box center [0, 0] width 0 height 0
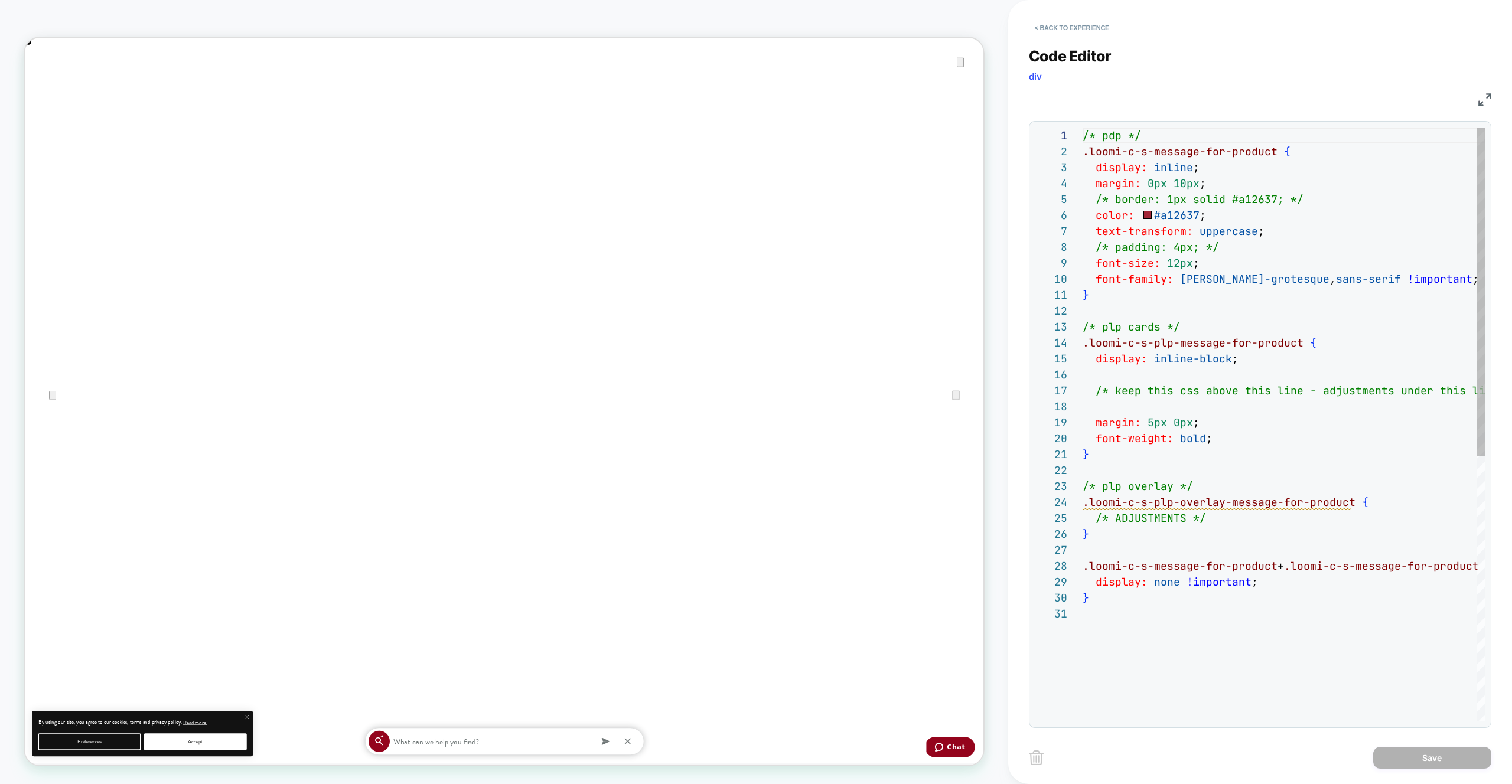
scroll to position [159, 0]
click at [0, 0] on button "< Back to experience" at bounding box center [0, 0] width 0 height 0
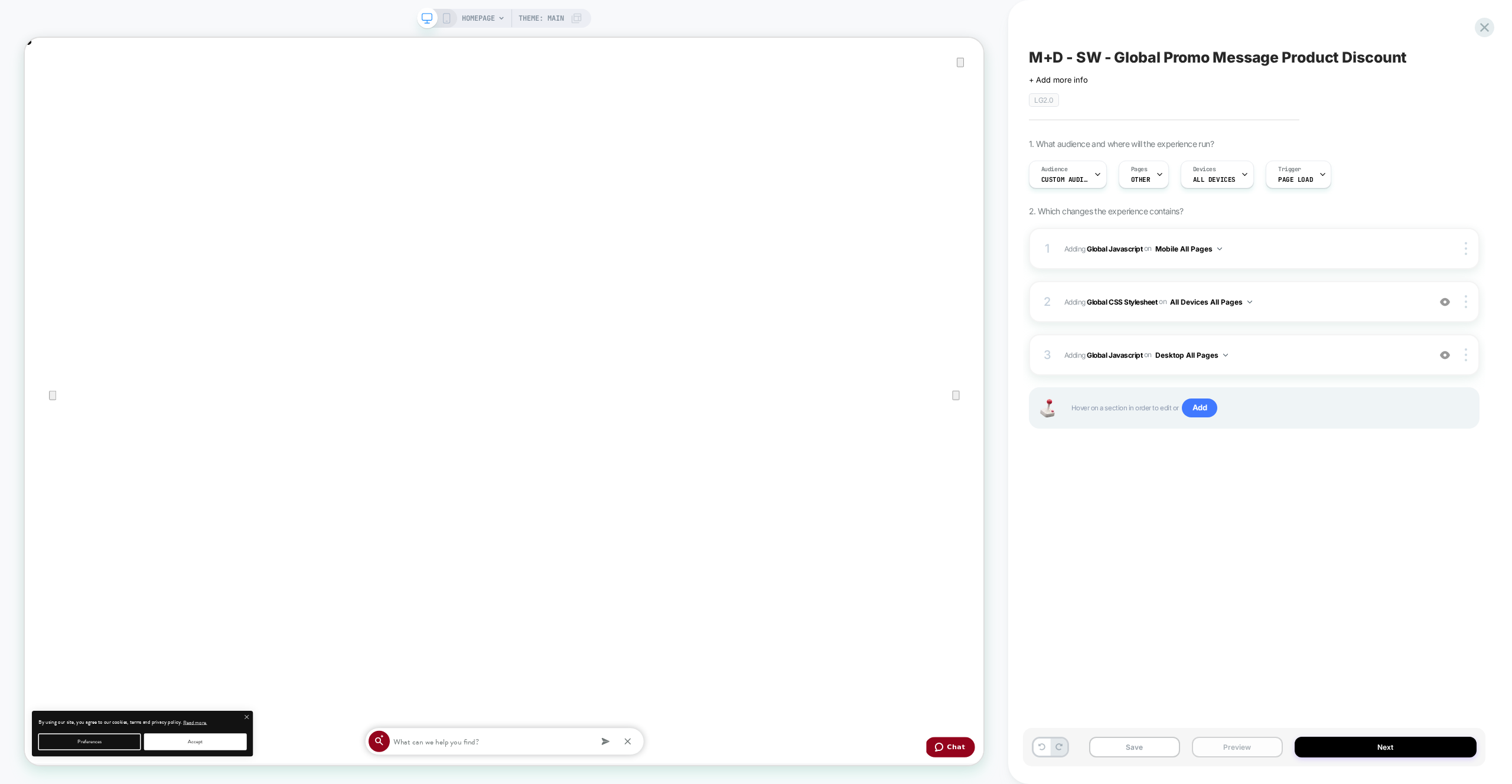
click at [0, 0] on button "Preview" at bounding box center [0, 0] width 0 height 0
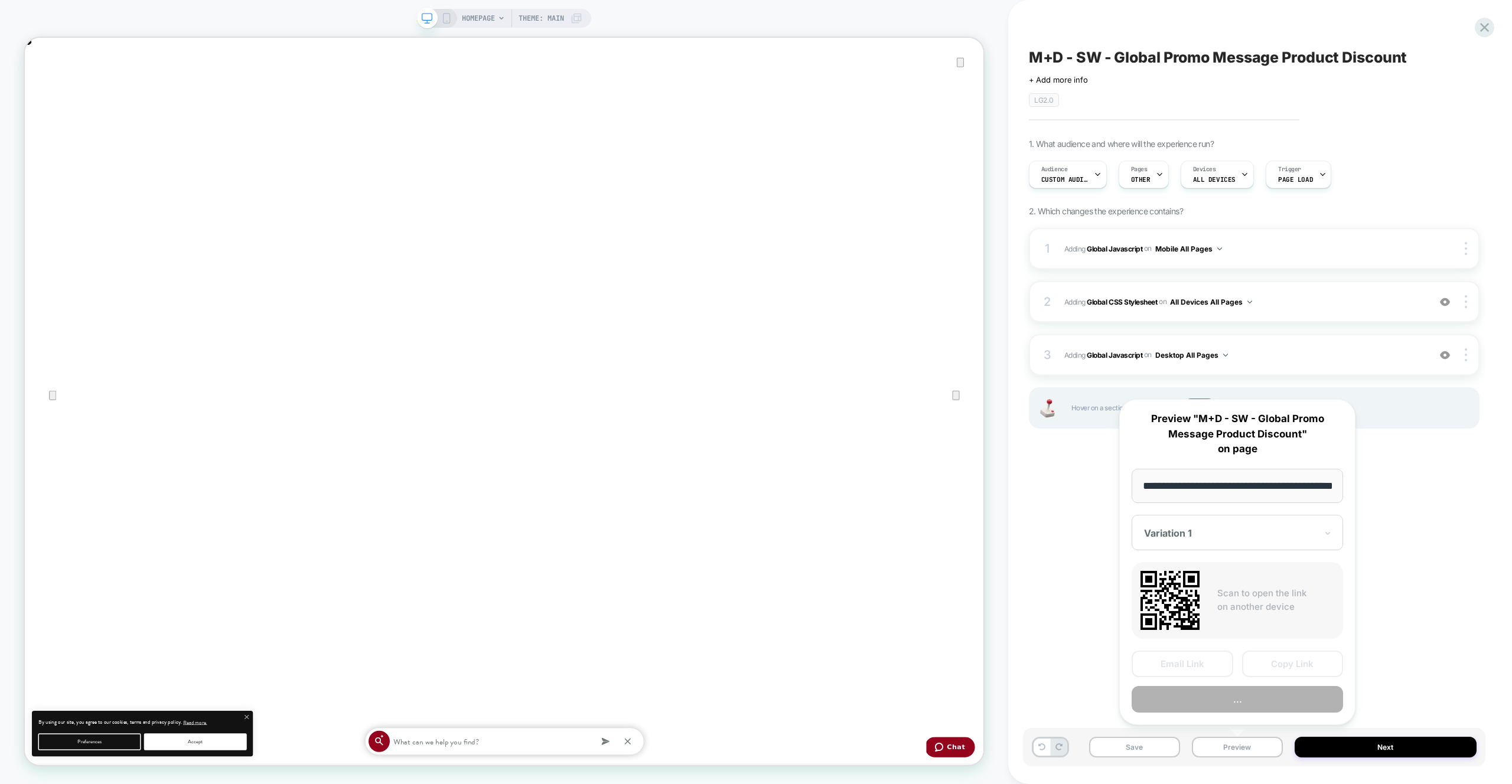
scroll to position [0, 42]
click at [0, 0] on button "Preview" at bounding box center [0, 0] width 0 height 0
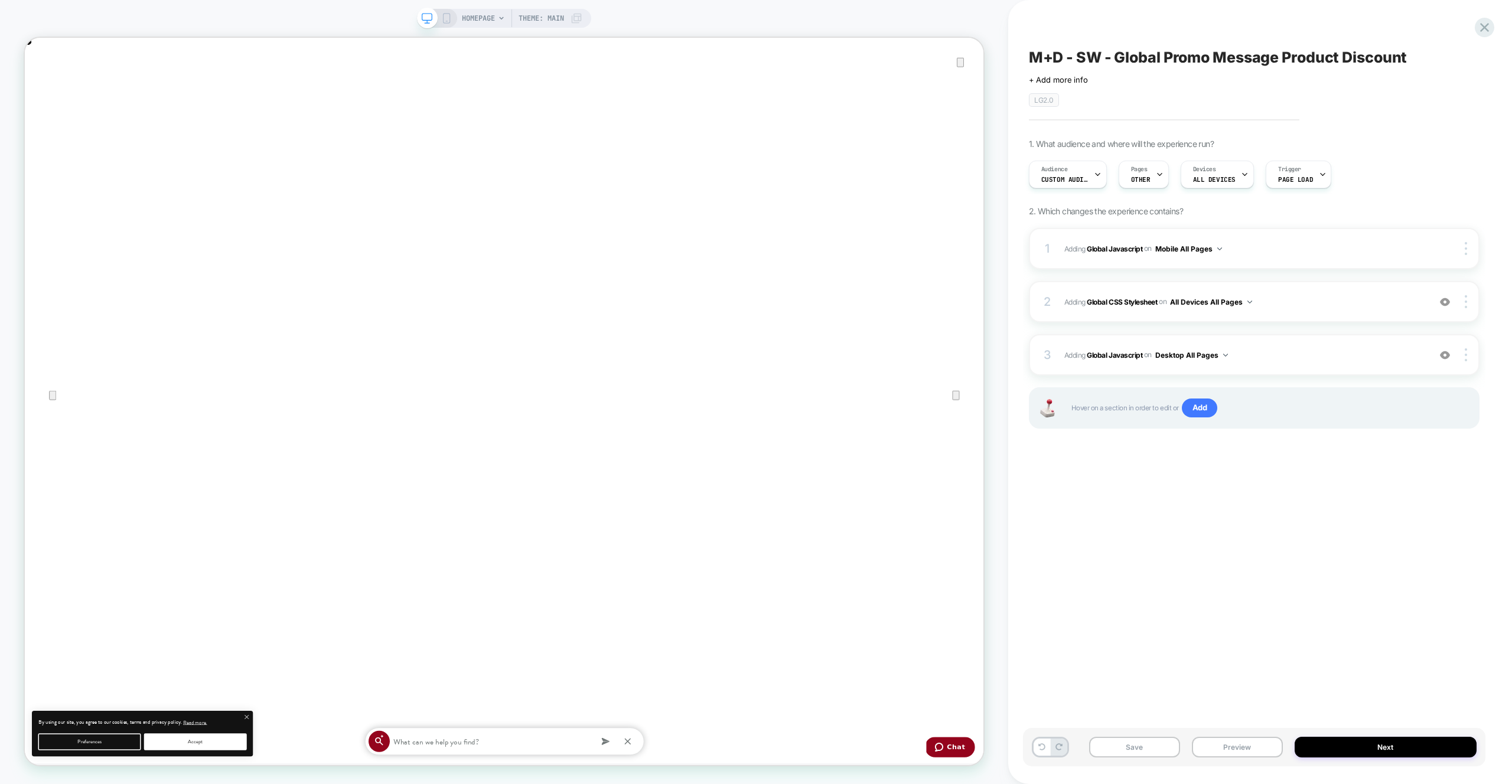
scroll to position [0, 0]
click at [0, 0] on span "Custom Audience" at bounding box center [0, 0] width 0 height 0
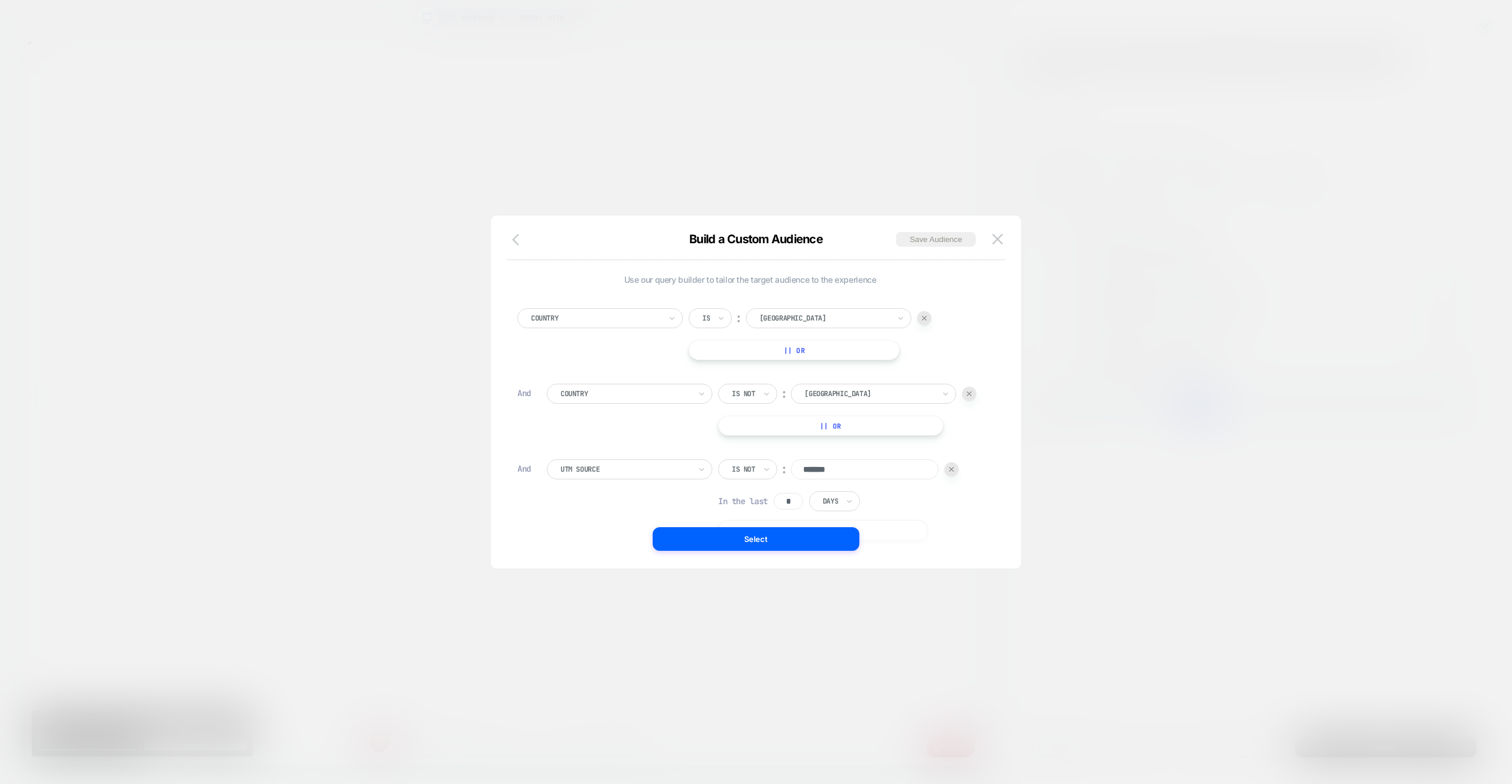
click at [0, 0] on icon "button" at bounding box center [0, 0] width 0 height 0
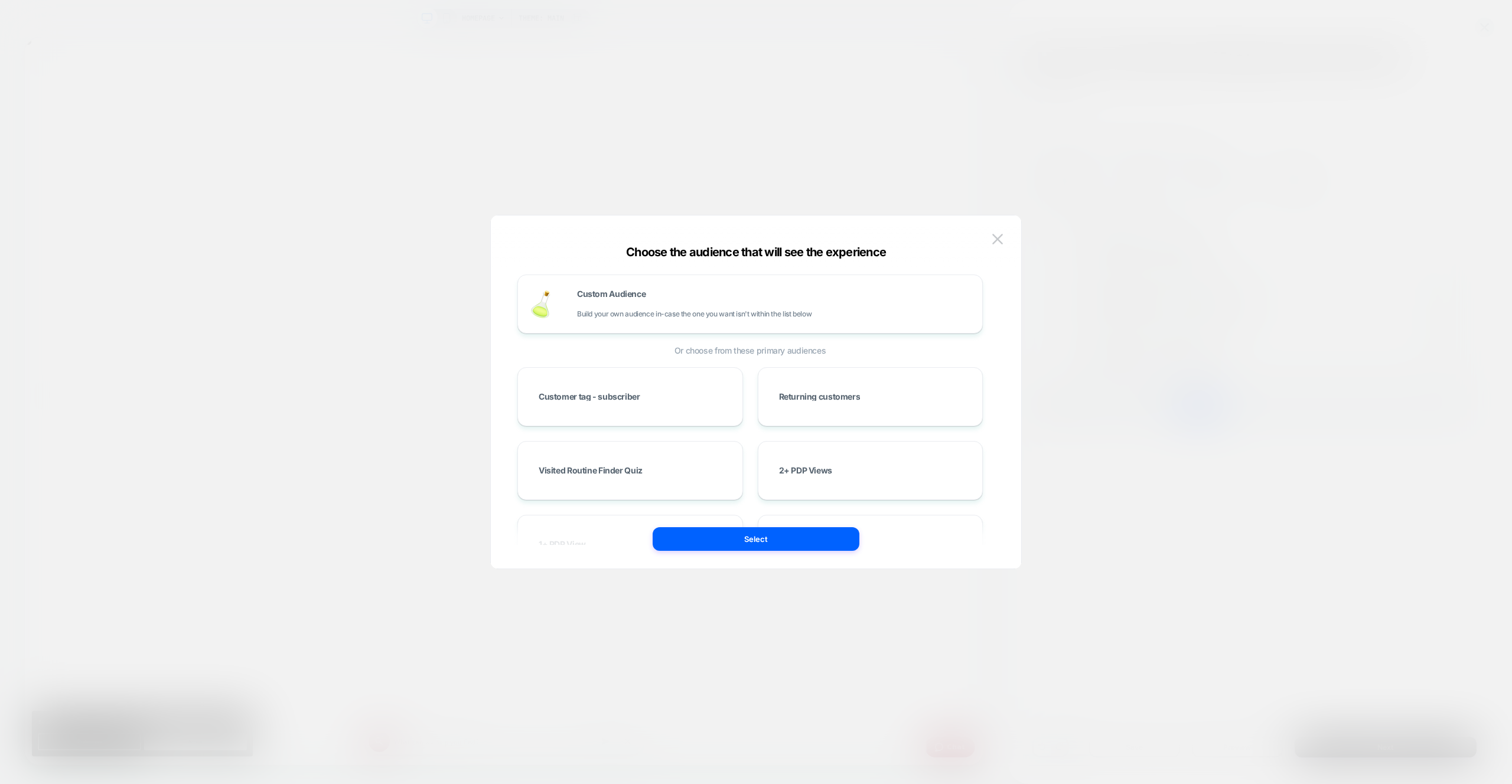
drag, startPoint x: 765, startPoint y: 539, endPoint x: 992, endPoint y: 625, distance: 242.7
click at [0, 0] on button "Select" at bounding box center [0, 0] width 0 height 0
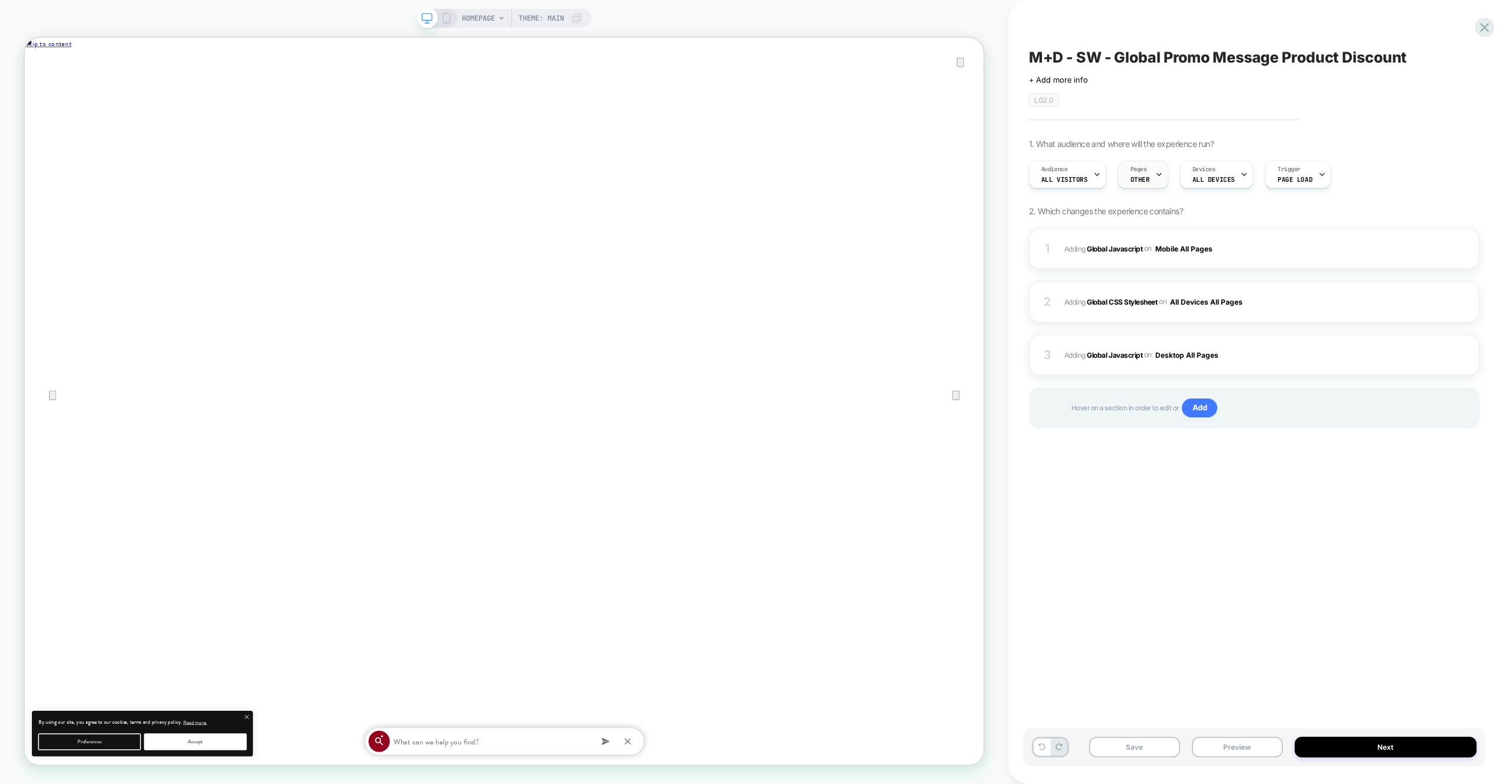
click at [0, 0] on div "Pages OTHER" at bounding box center [0, 0] width 0 height 0
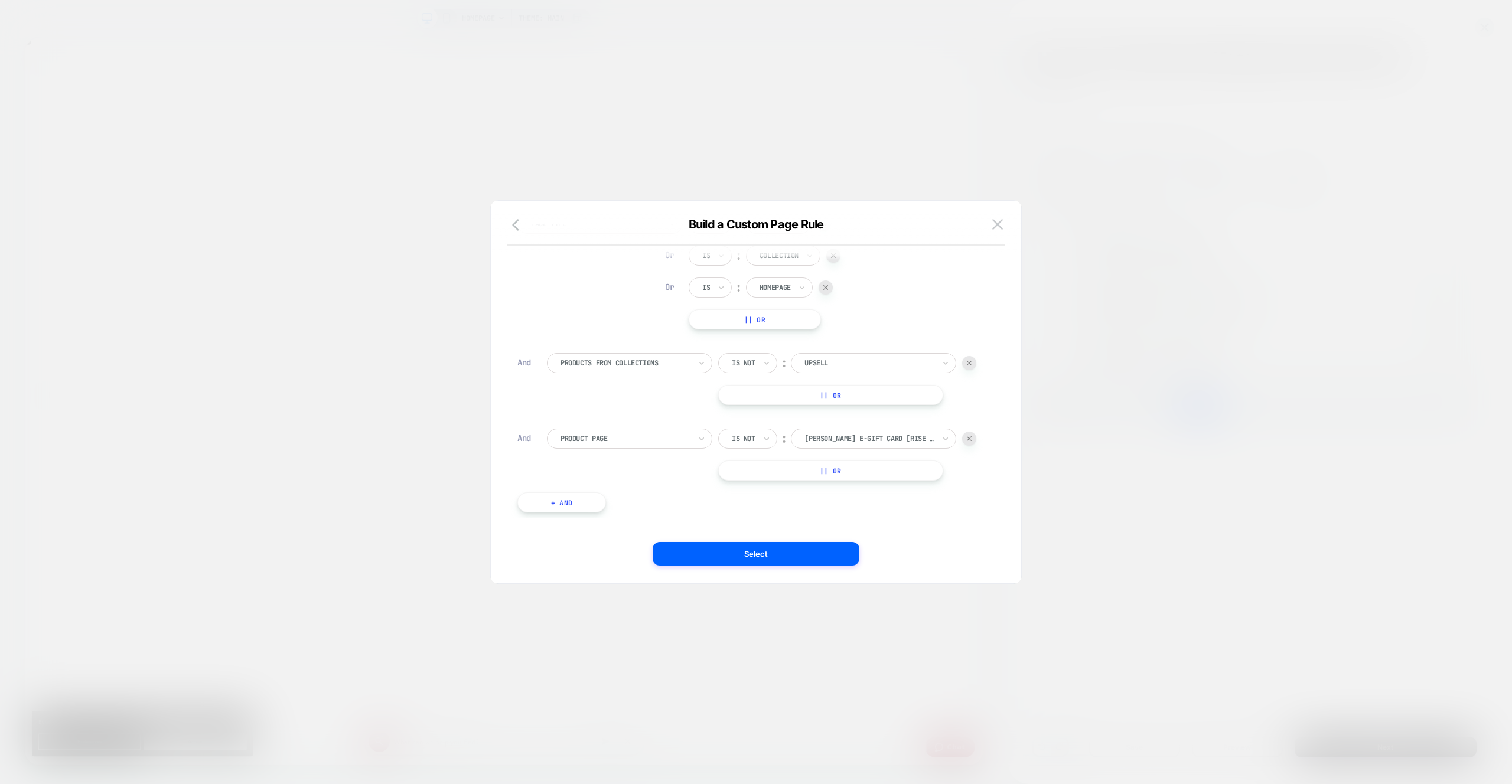
click at [966, 439] on div at bounding box center [969, 439] width 14 height 14
click at [42, 471] on div at bounding box center [37, 476] width 10 height 13
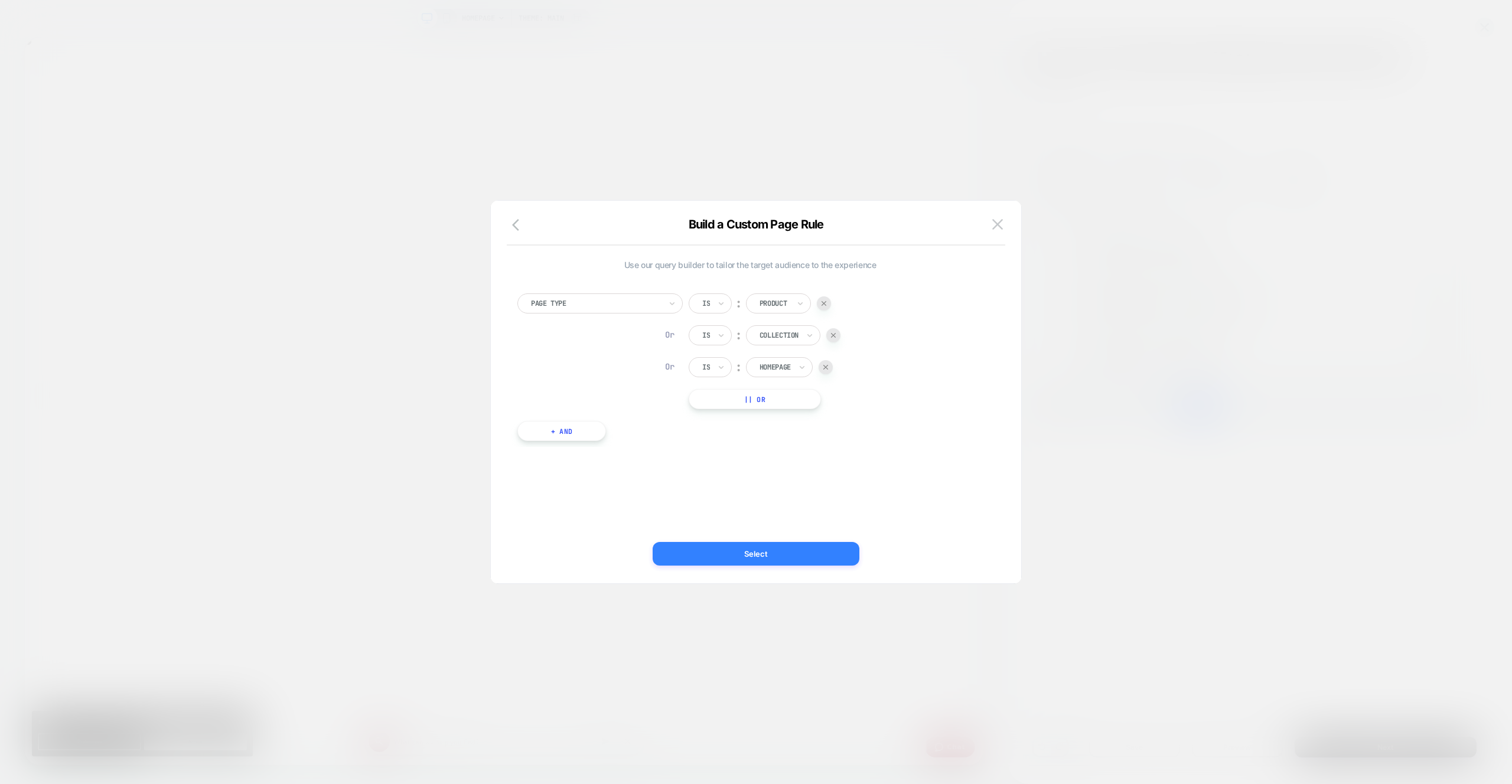
click at [819, 542] on button "Select" at bounding box center [756, 554] width 207 height 24
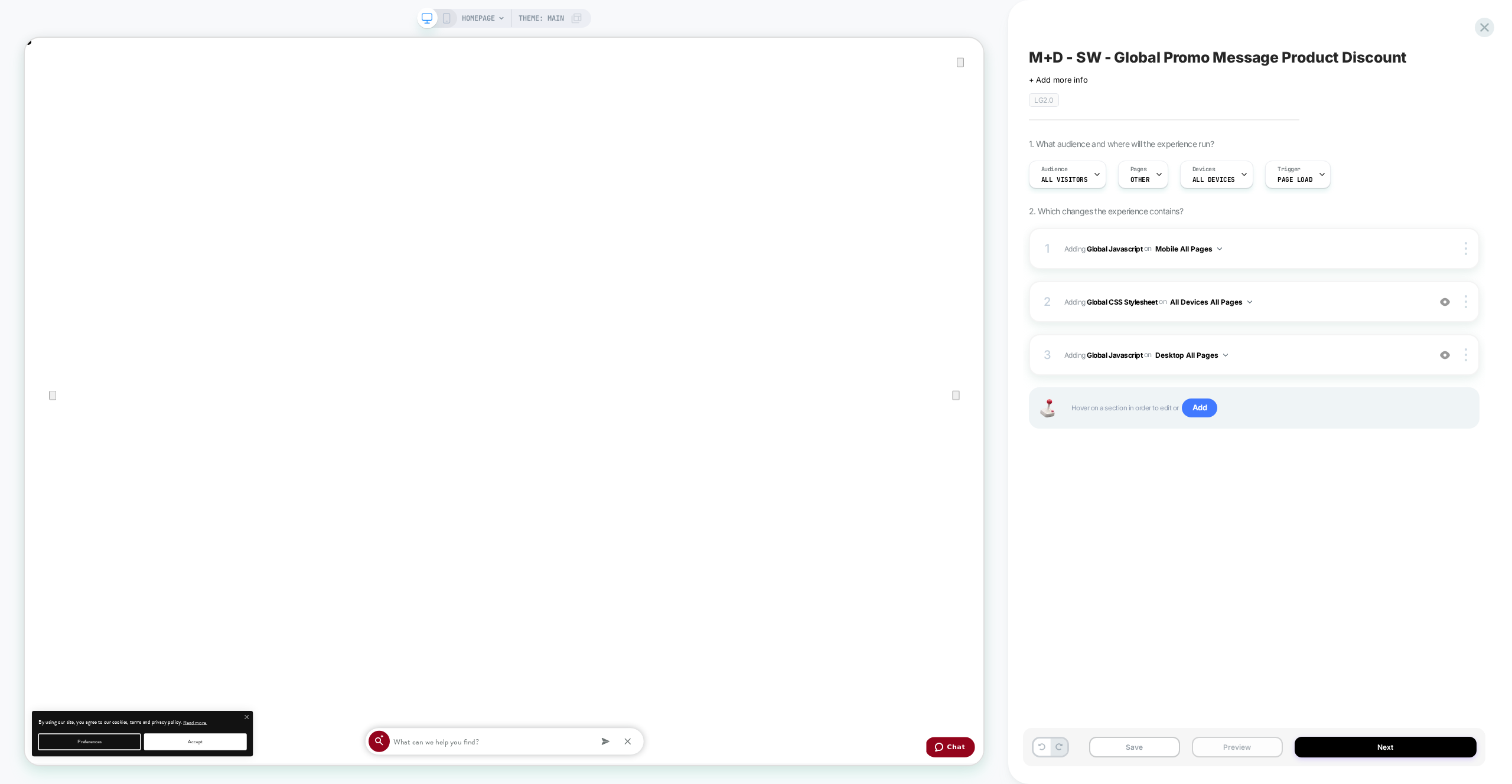
click at [1214, 746] on button "Preview" at bounding box center [1237, 748] width 91 height 21
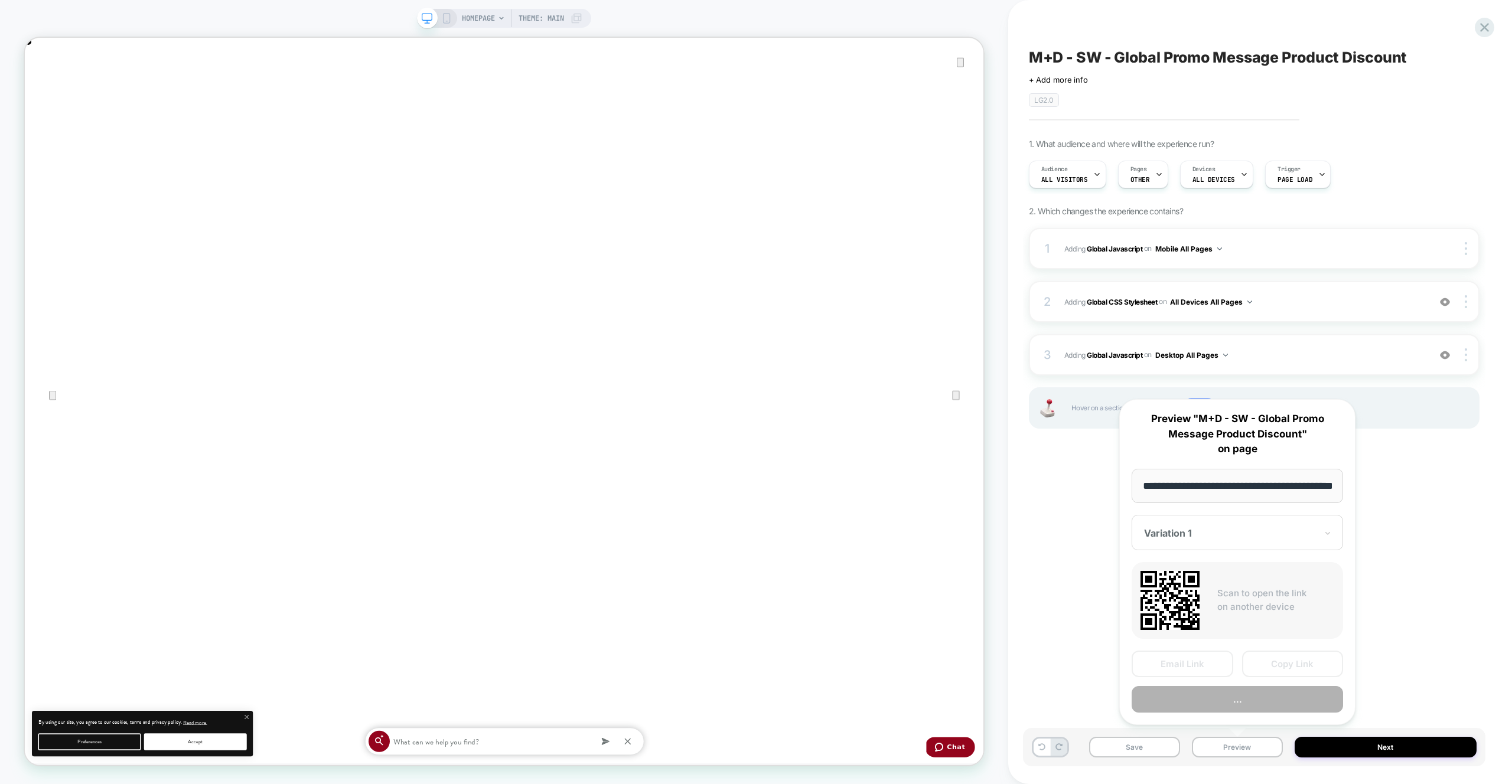
scroll to position [0, 42]
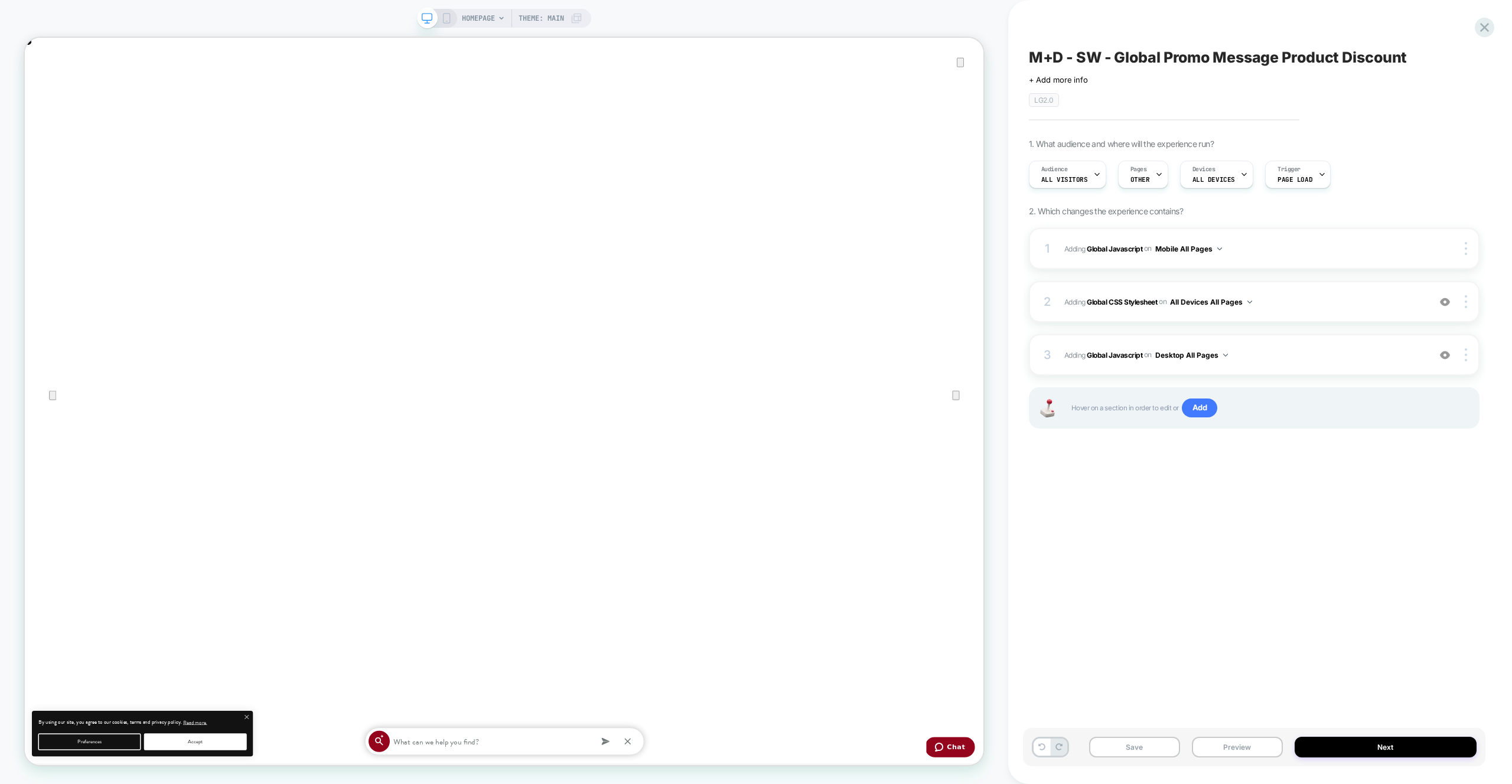
scroll to position [0, 2558]
click at [1312, 356] on span "Adding Global Javascript on Desktop All Pages" at bounding box center [1244, 355] width 359 height 15
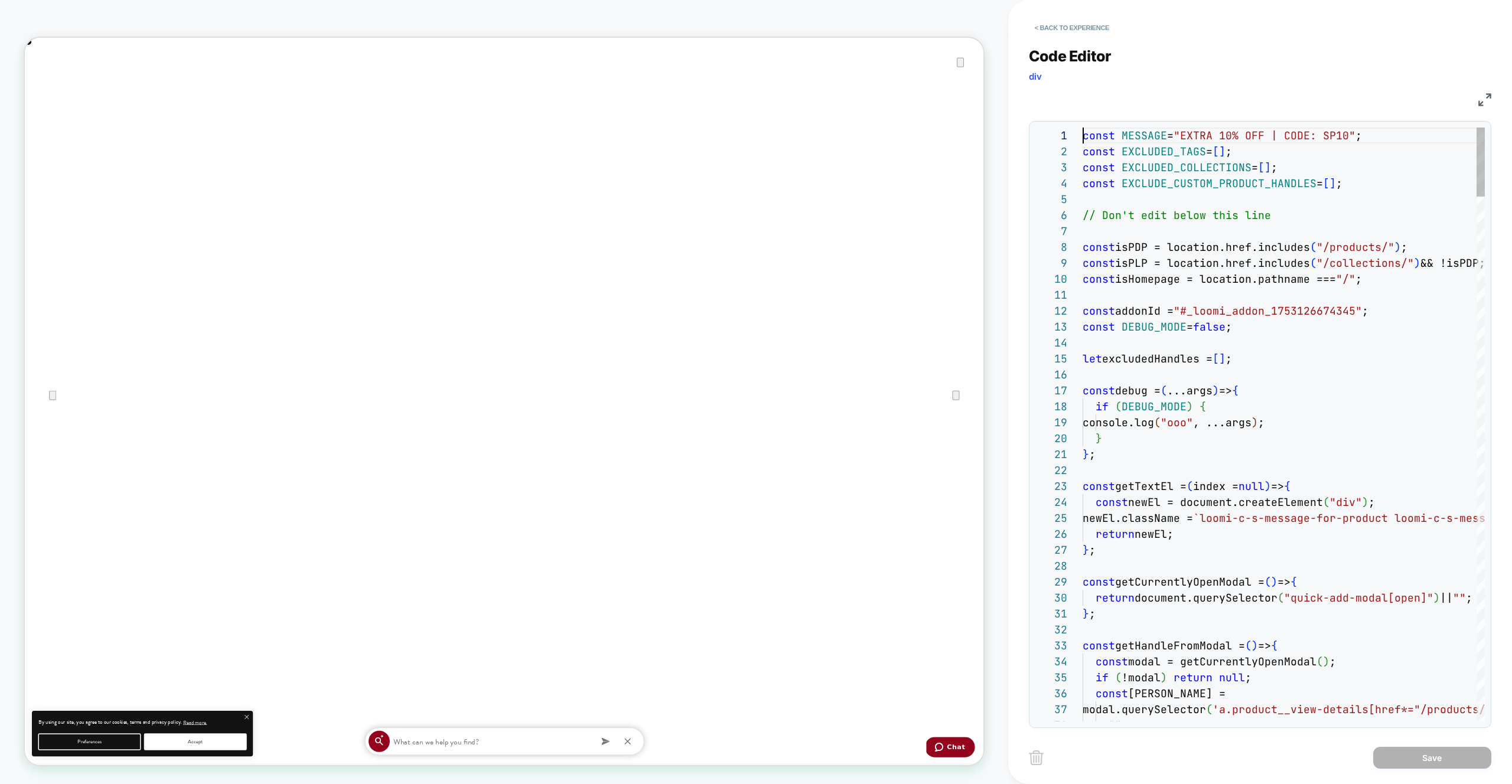
scroll to position [0, 0]
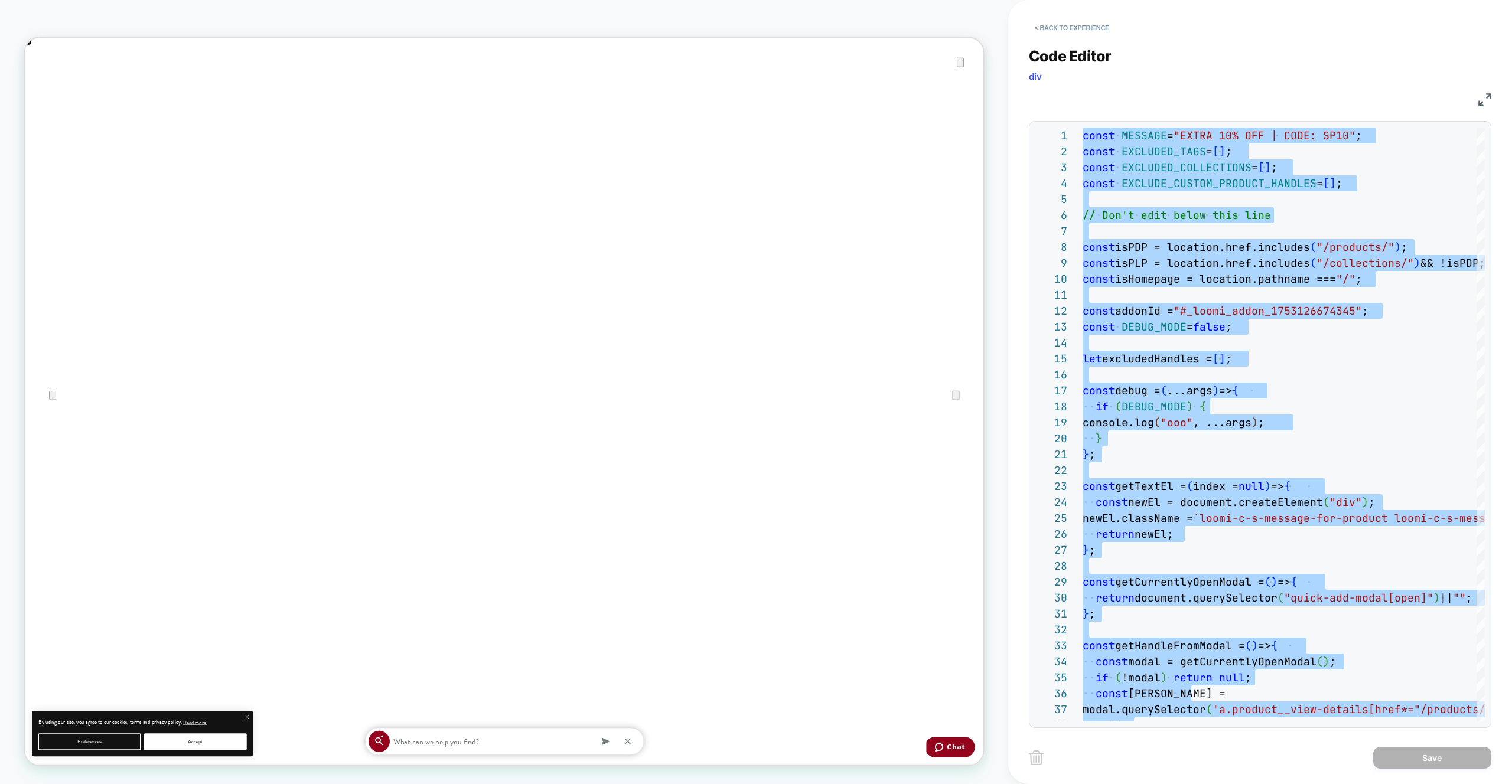
type textarea "**********"
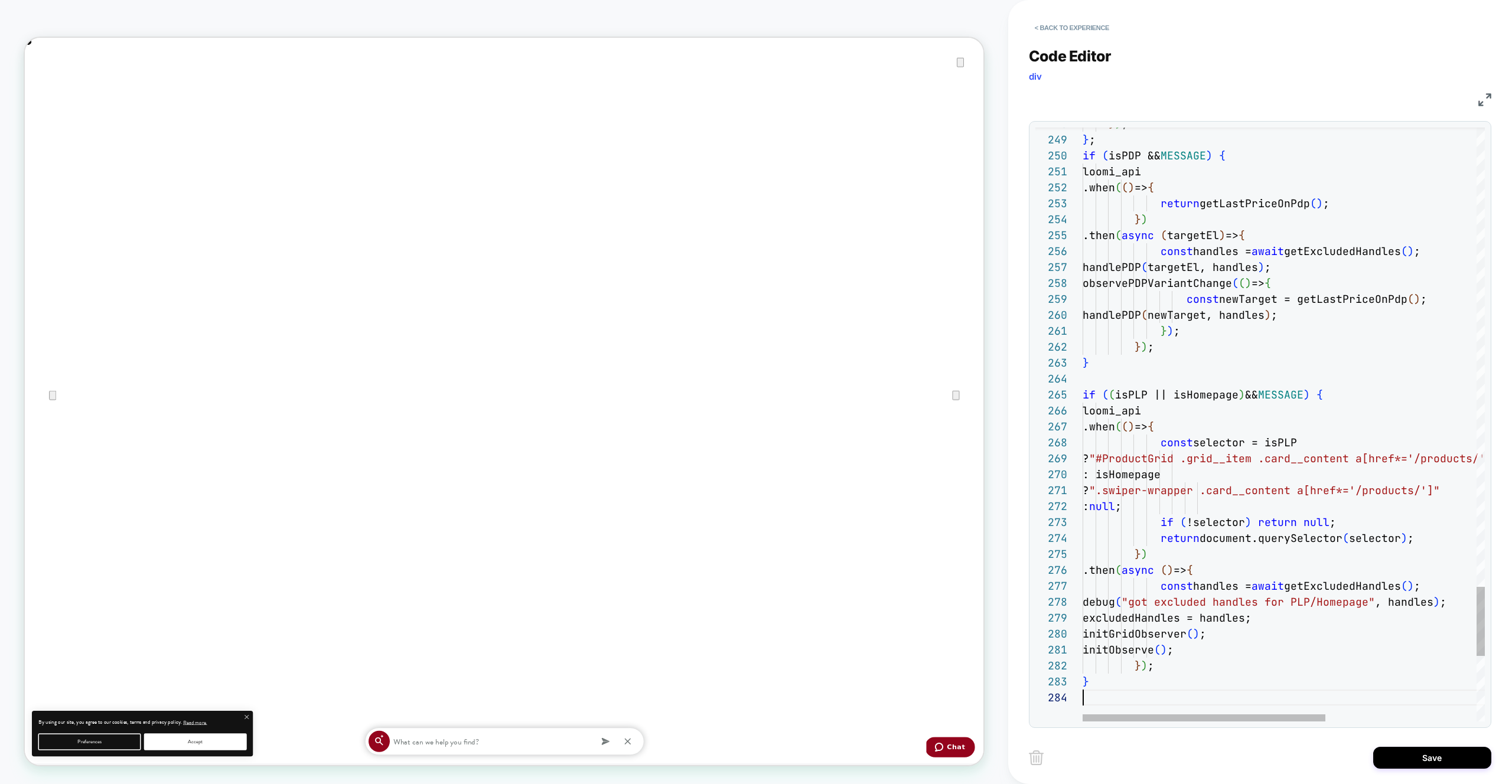
drag, startPoint x: 1420, startPoint y: 761, endPoint x: 1296, endPoint y: 759, distance: 124.0
click at [1420, 761] on button "Save" at bounding box center [1432, 757] width 118 height 21
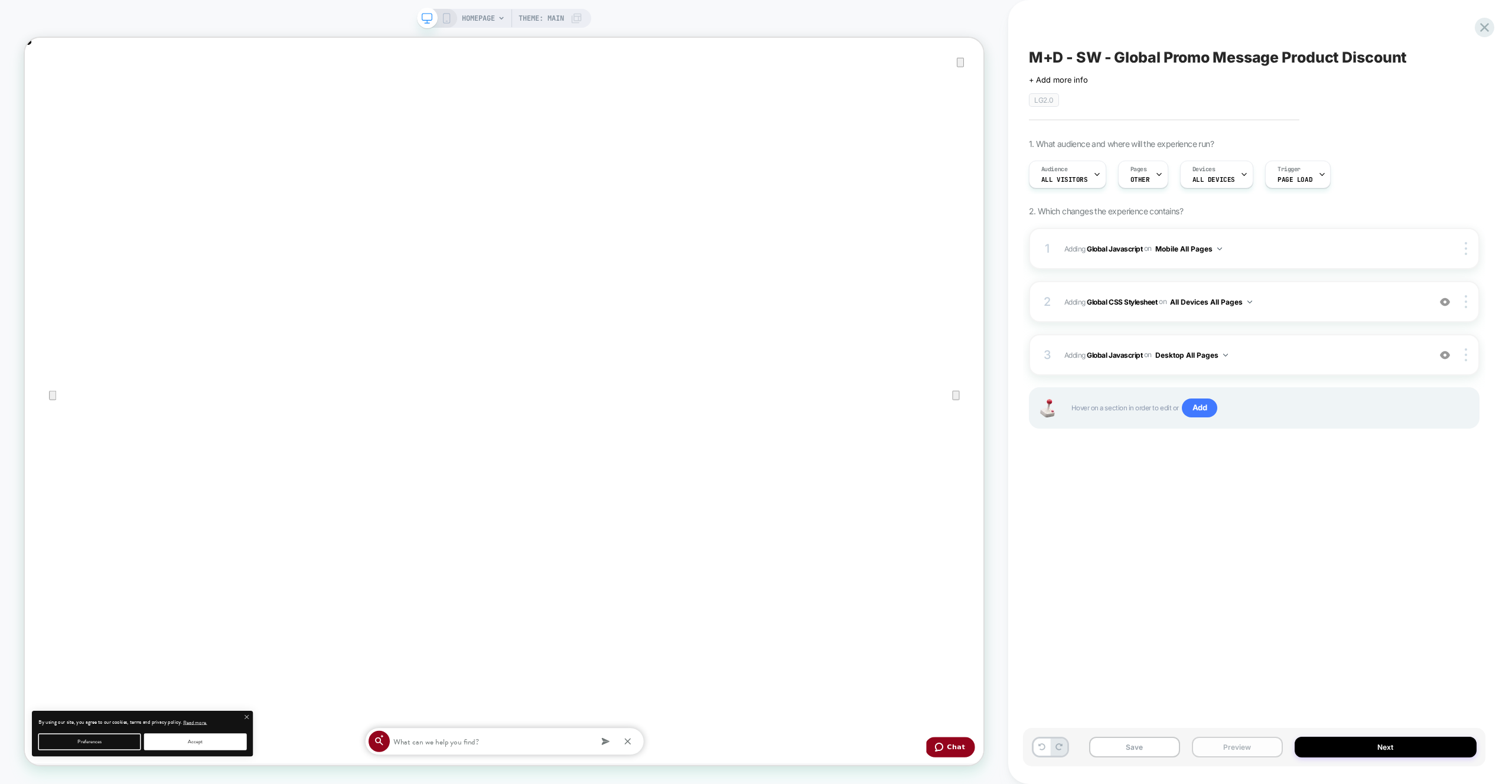
click at [1243, 749] on button "Preview" at bounding box center [1237, 748] width 91 height 21
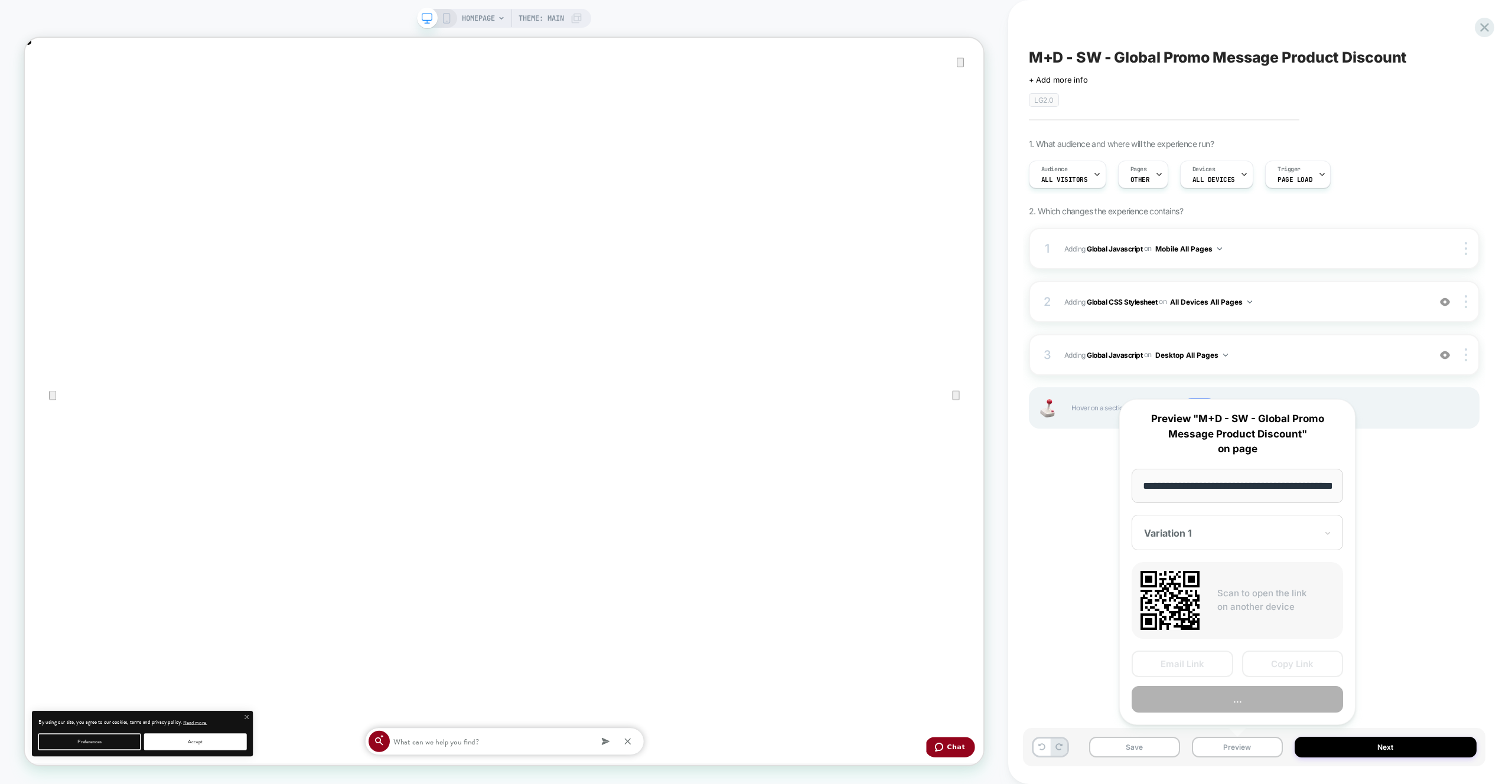
scroll to position [0, 42]
click at [1239, 688] on button "Preview" at bounding box center [1237, 700] width 211 height 27
